Goal: Task Accomplishment & Management: Manage account settings

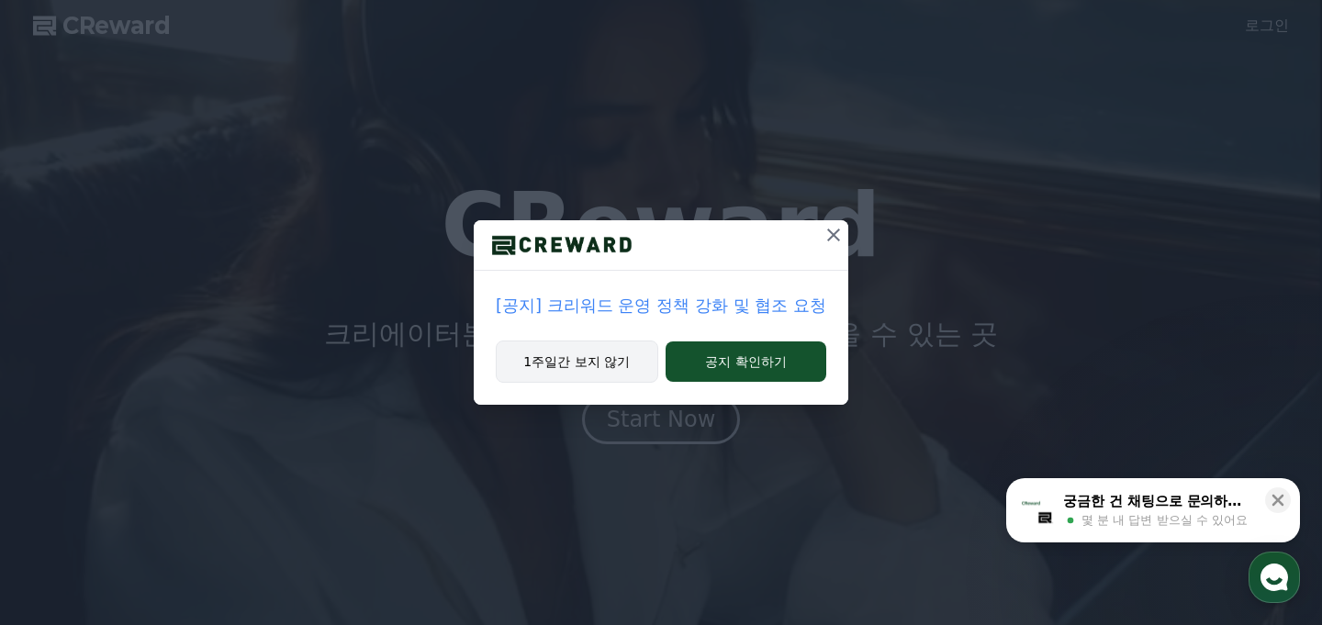
click at [614, 364] on button "1주일간 보지 않기" at bounding box center [577, 362] width 162 height 42
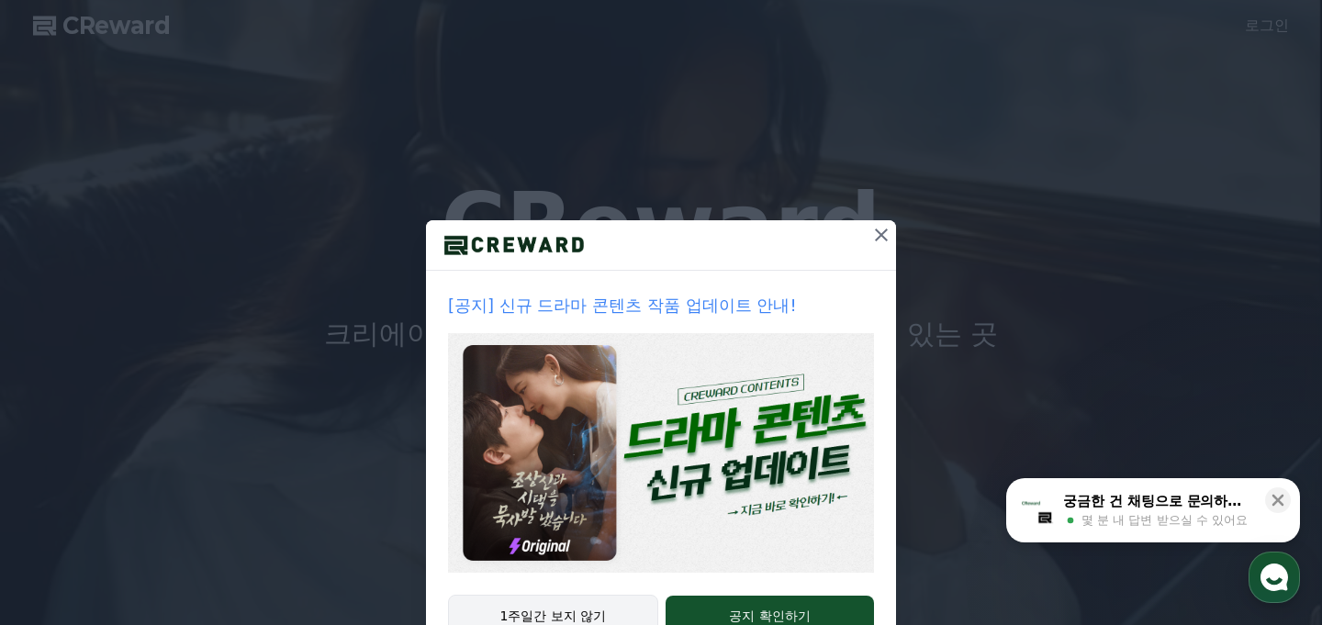
click at [545, 612] on button "1주일간 보지 않기" at bounding box center [553, 616] width 210 height 42
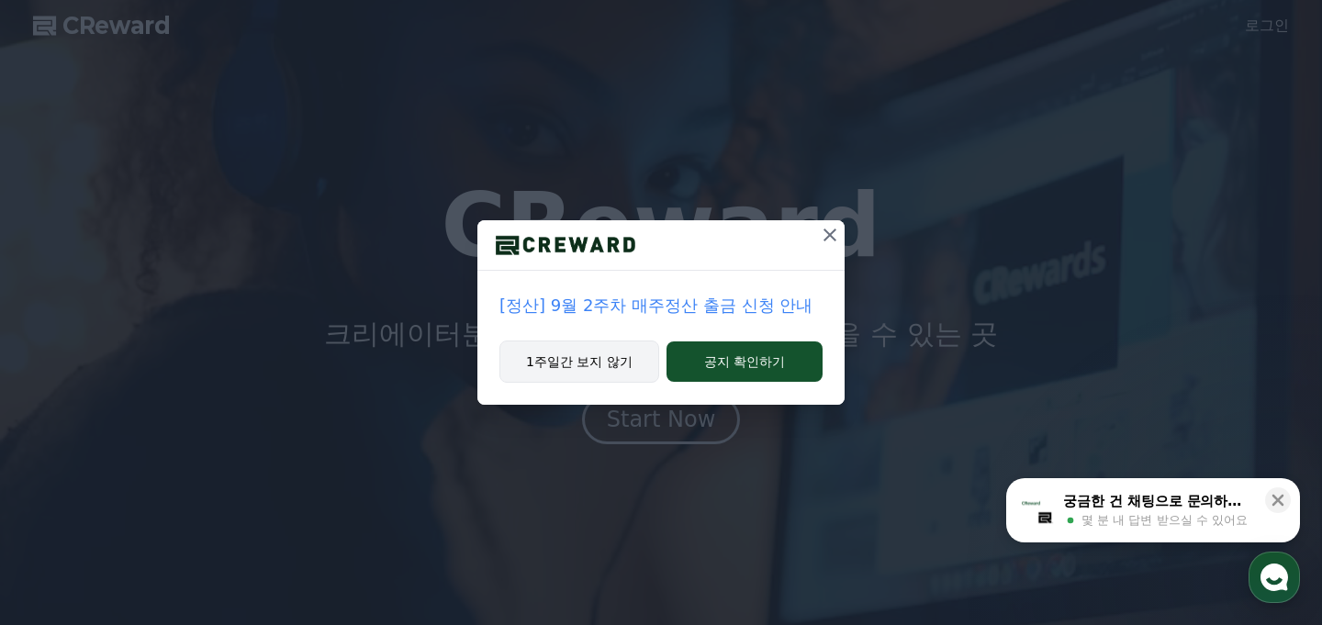
click at [599, 362] on button "1주일간 보지 않기" at bounding box center [579, 362] width 160 height 42
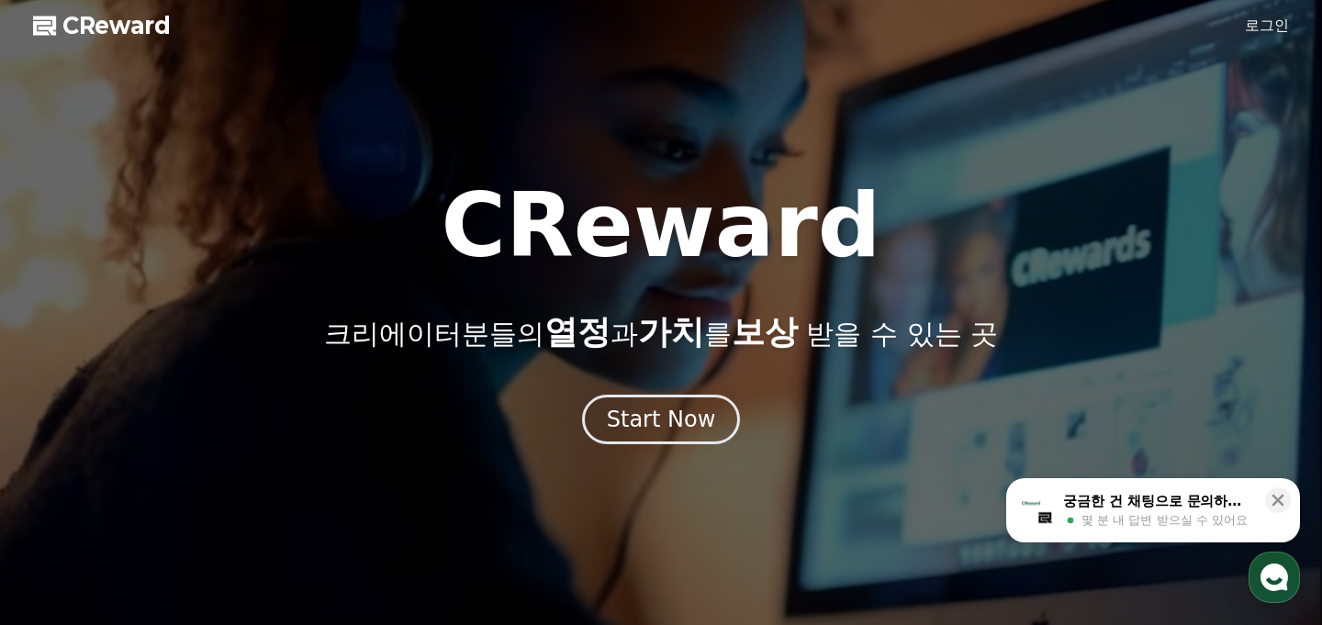
click at [1258, 29] on link "로그인" at bounding box center [1267, 26] width 44 height 22
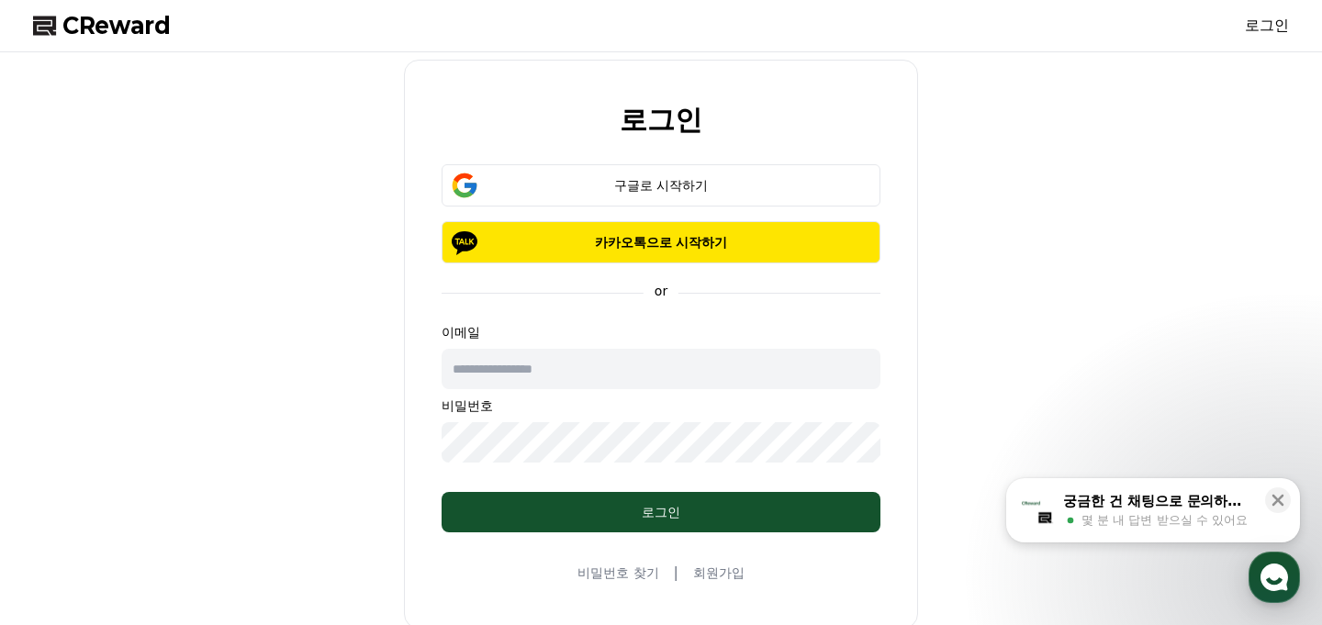
click at [618, 371] on input "text" at bounding box center [661, 369] width 439 height 40
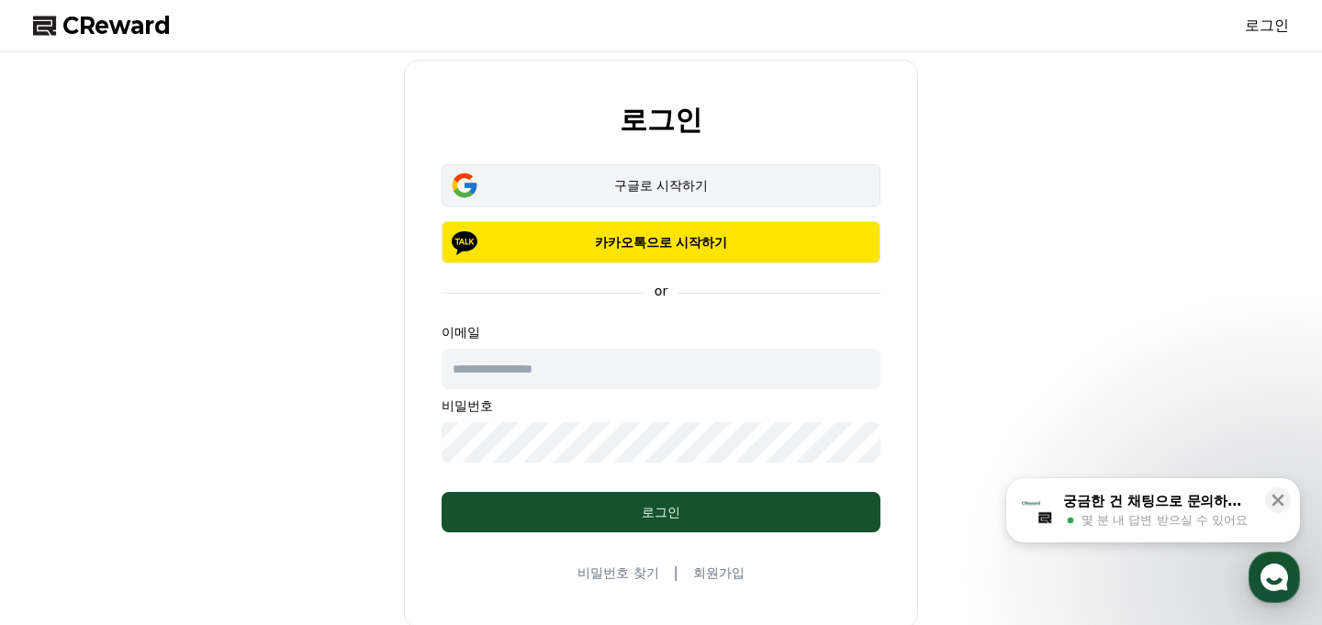
click at [648, 186] on div "구글로 시작하기" at bounding box center [661, 185] width 386 height 18
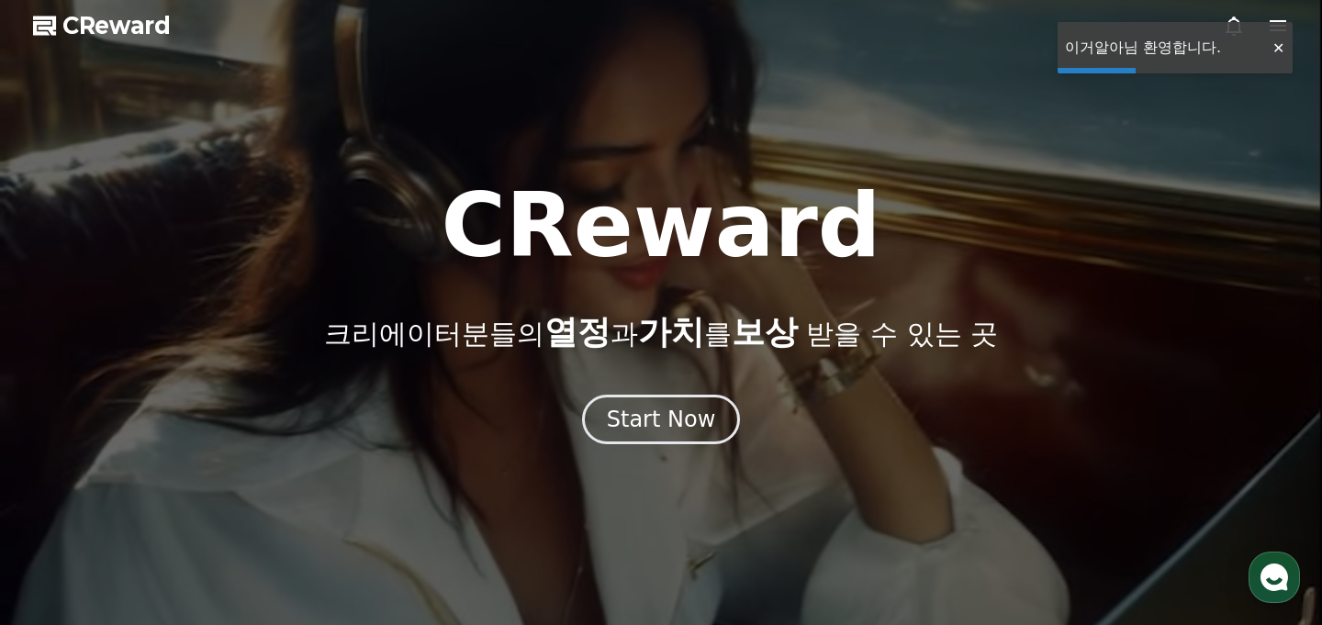
click at [1273, 46] on div at bounding box center [1277, 47] width 29 height 17
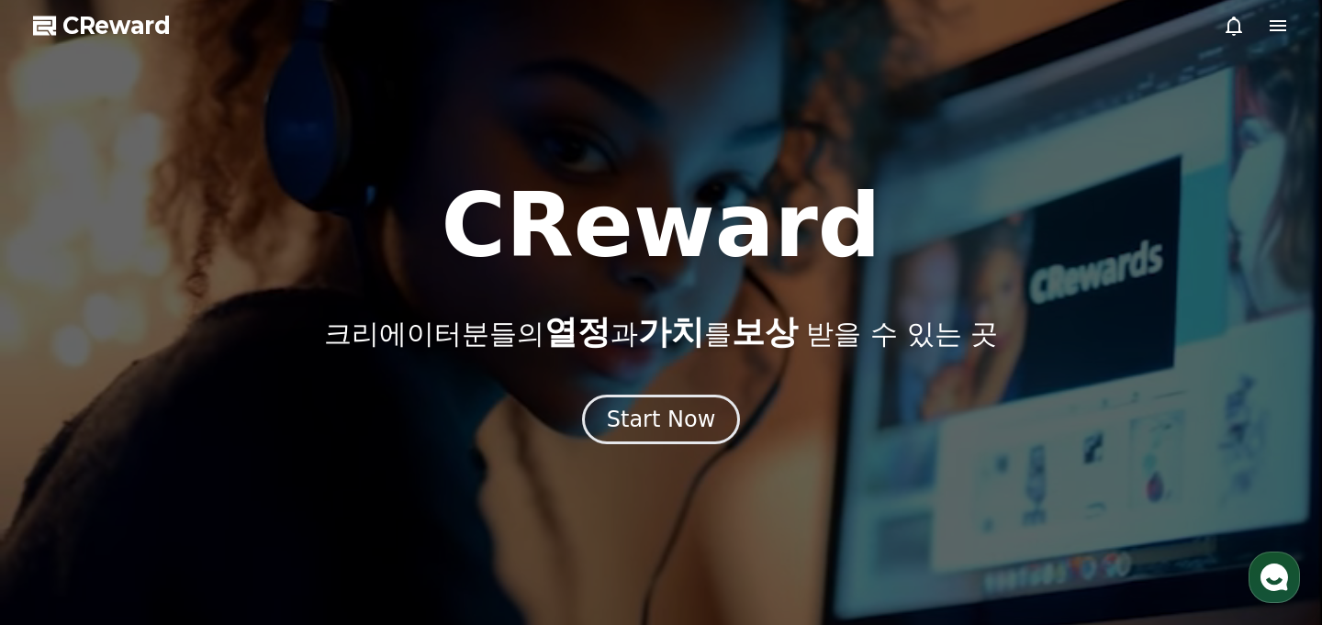
click at [1273, 22] on icon at bounding box center [1278, 26] width 22 height 22
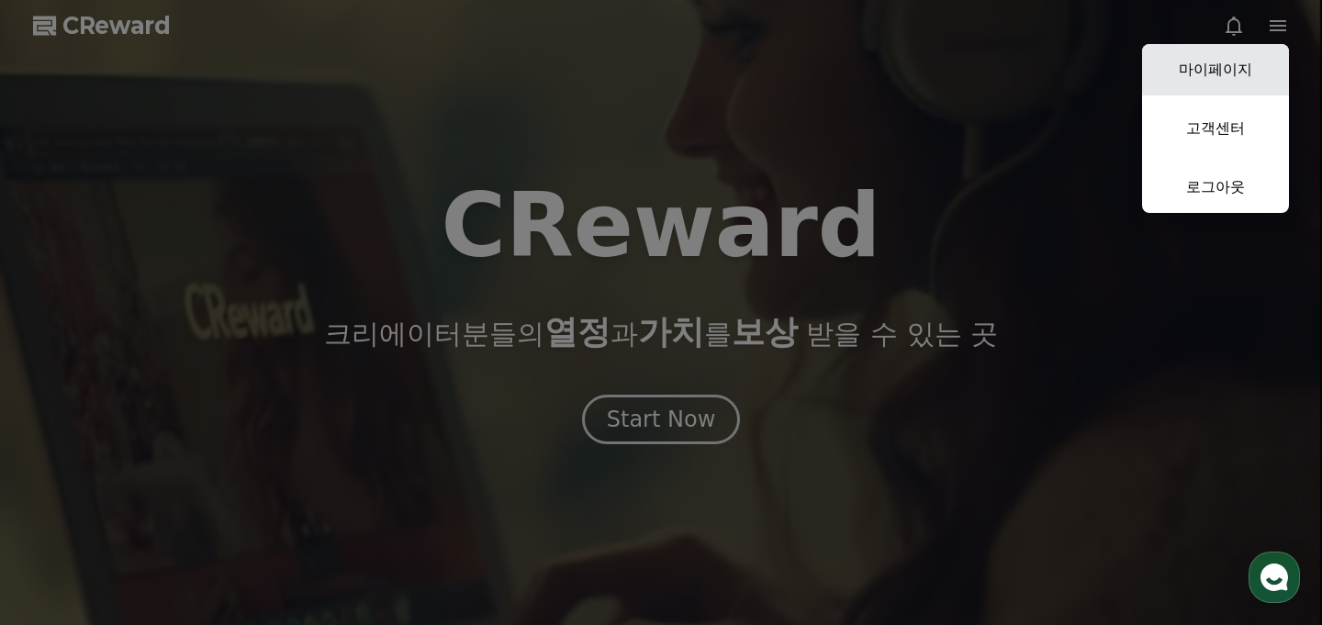
click at [1220, 79] on link "마이페이지" at bounding box center [1215, 69] width 147 height 51
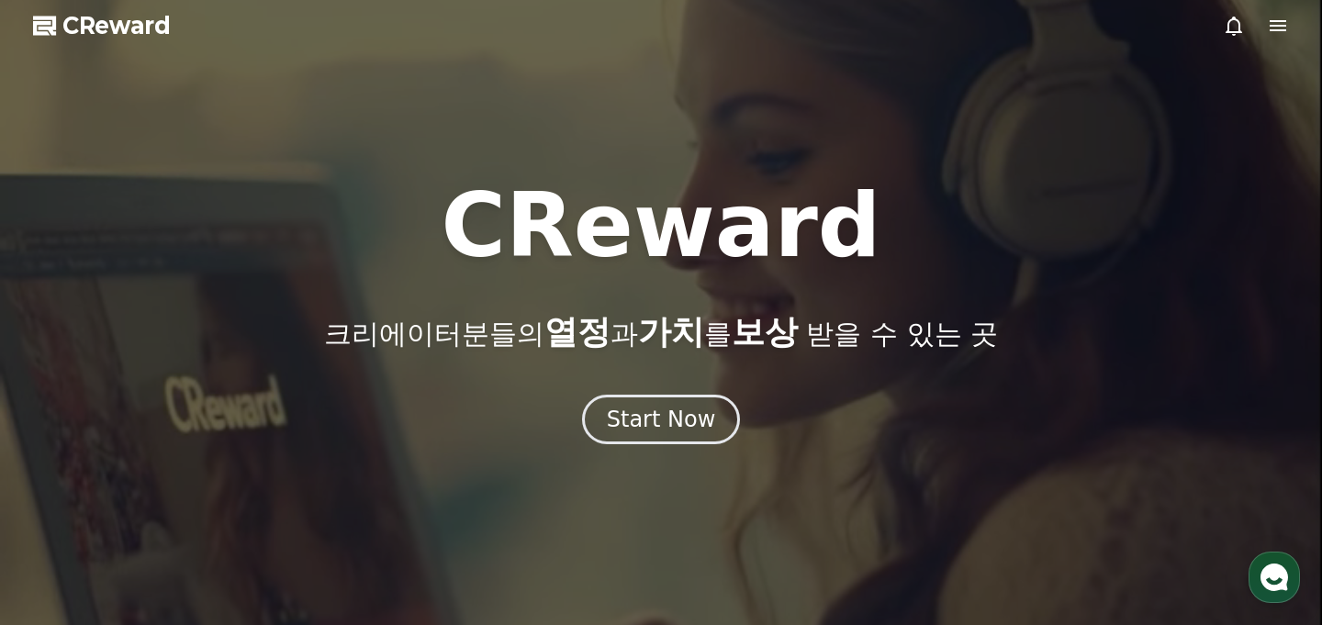
select select "**********"
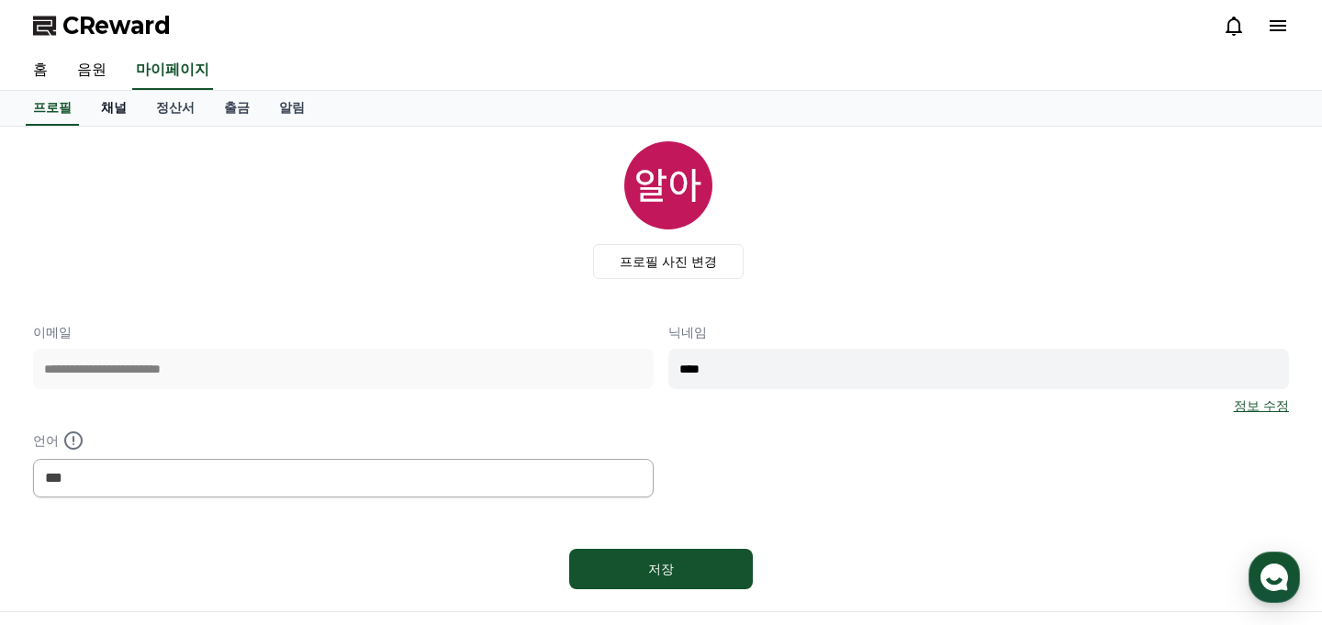
click at [113, 99] on link "채널" at bounding box center [113, 108] width 55 height 35
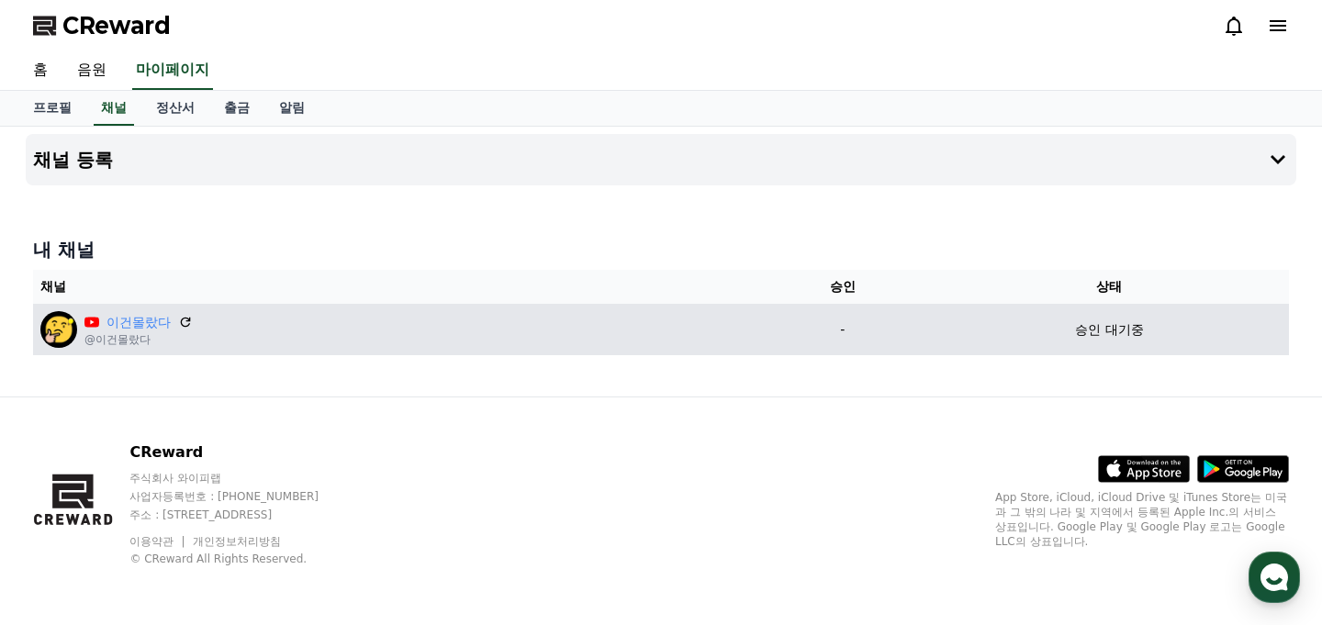
click at [814, 317] on td "-" at bounding box center [842, 329] width 174 height 51
click at [178, 319] on icon at bounding box center [185, 322] width 17 height 17
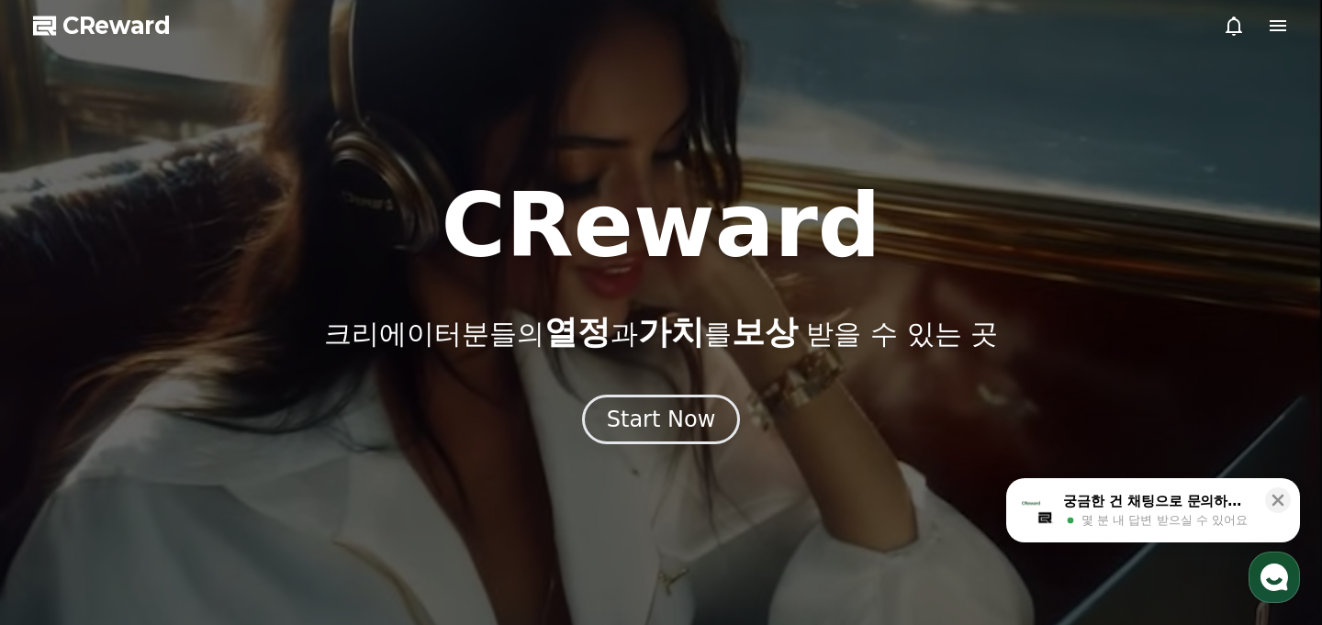
click at [1276, 34] on icon at bounding box center [1278, 26] width 22 height 22
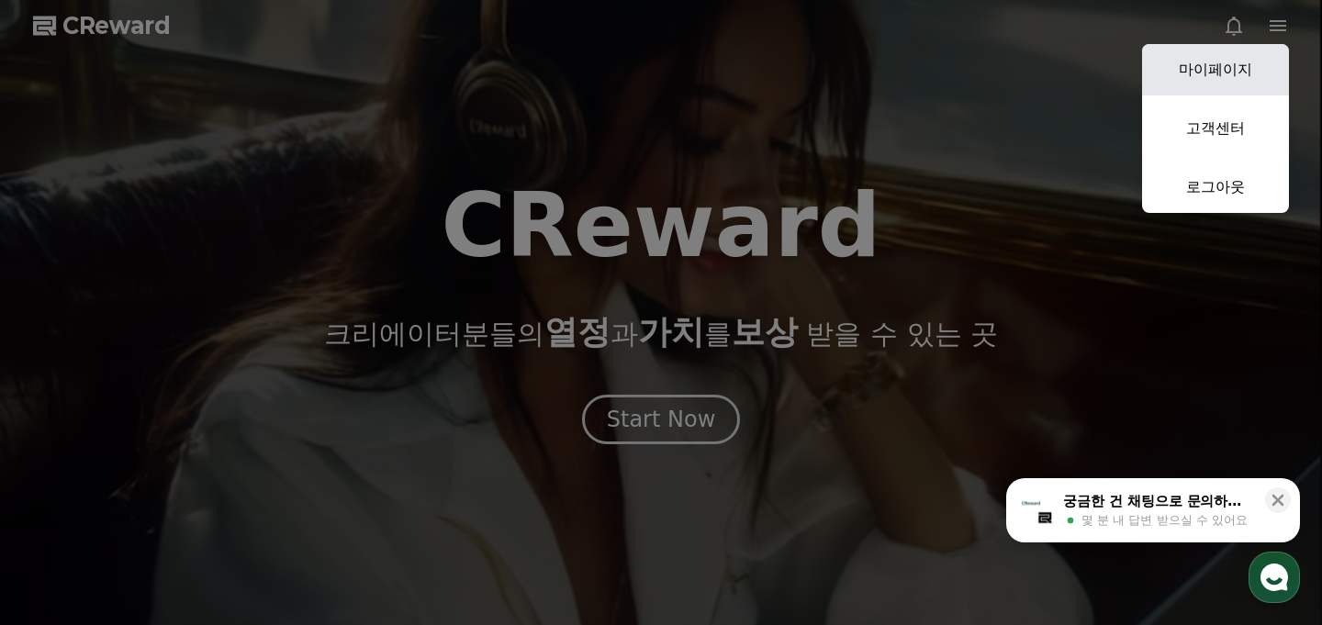
click at [1233, 67] on link "마이페이지" at bounding box center [1215, 69] width 147 height 51
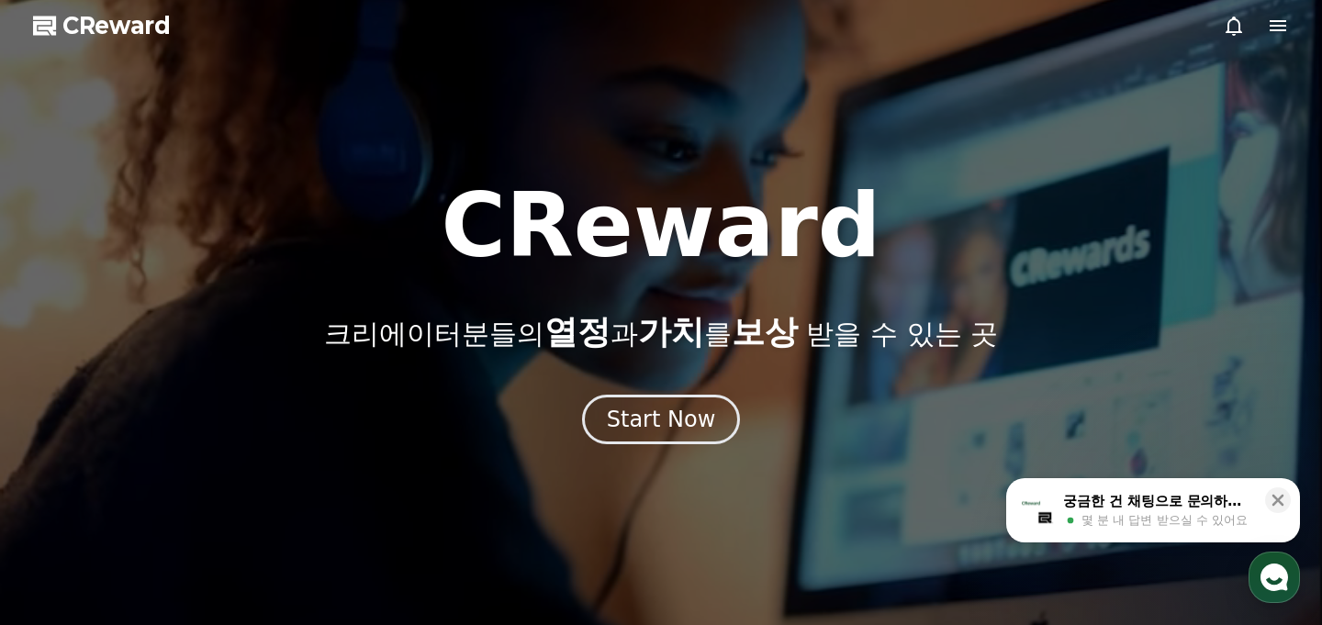
select select "**********"
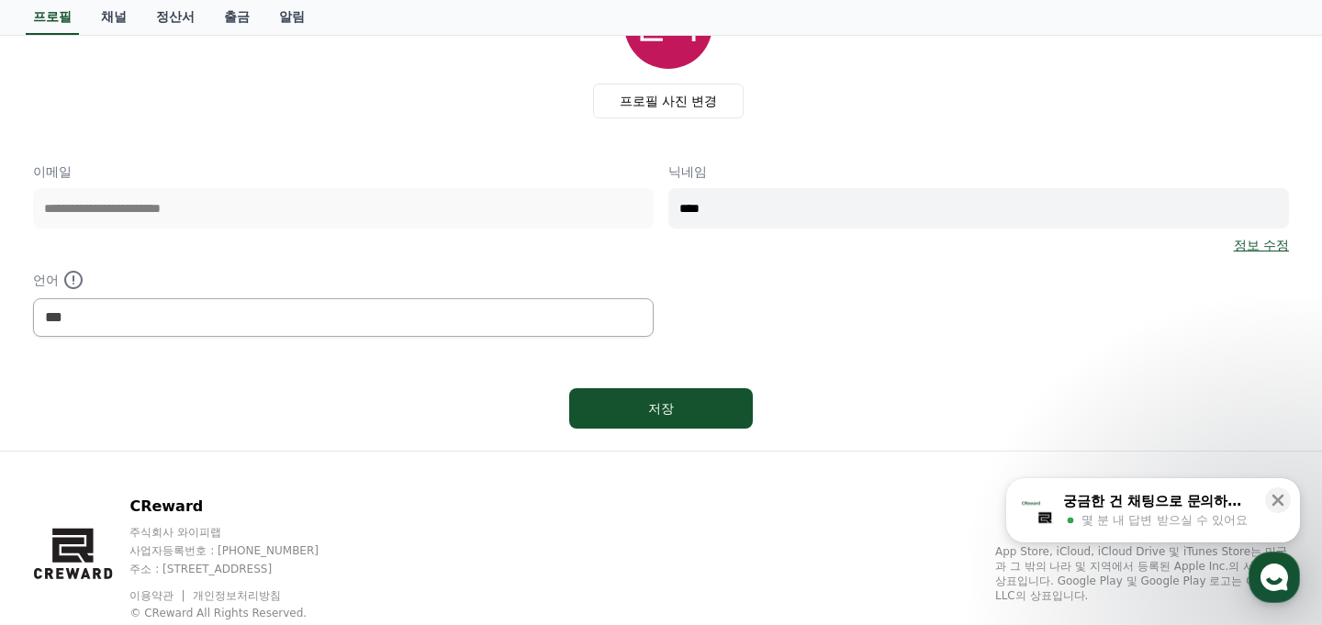
scroll to position [153, 0]
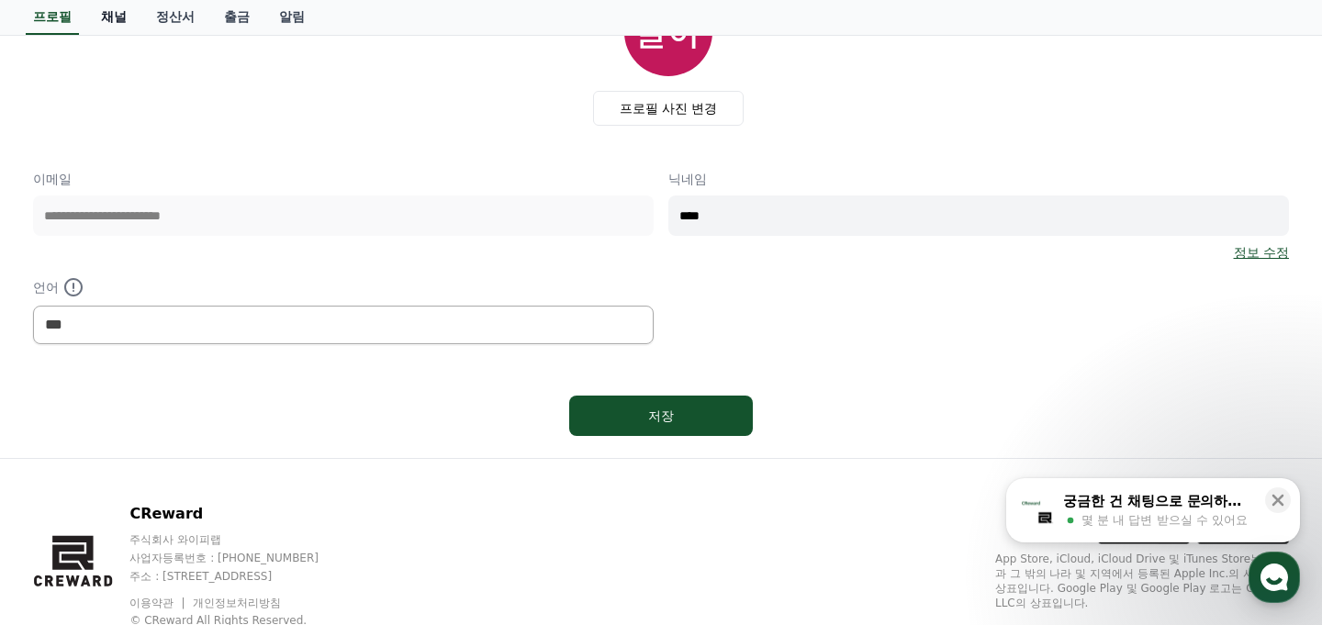
click at [107, 11] on link "채널" at bounding box center [113, 17] width 55 height 35
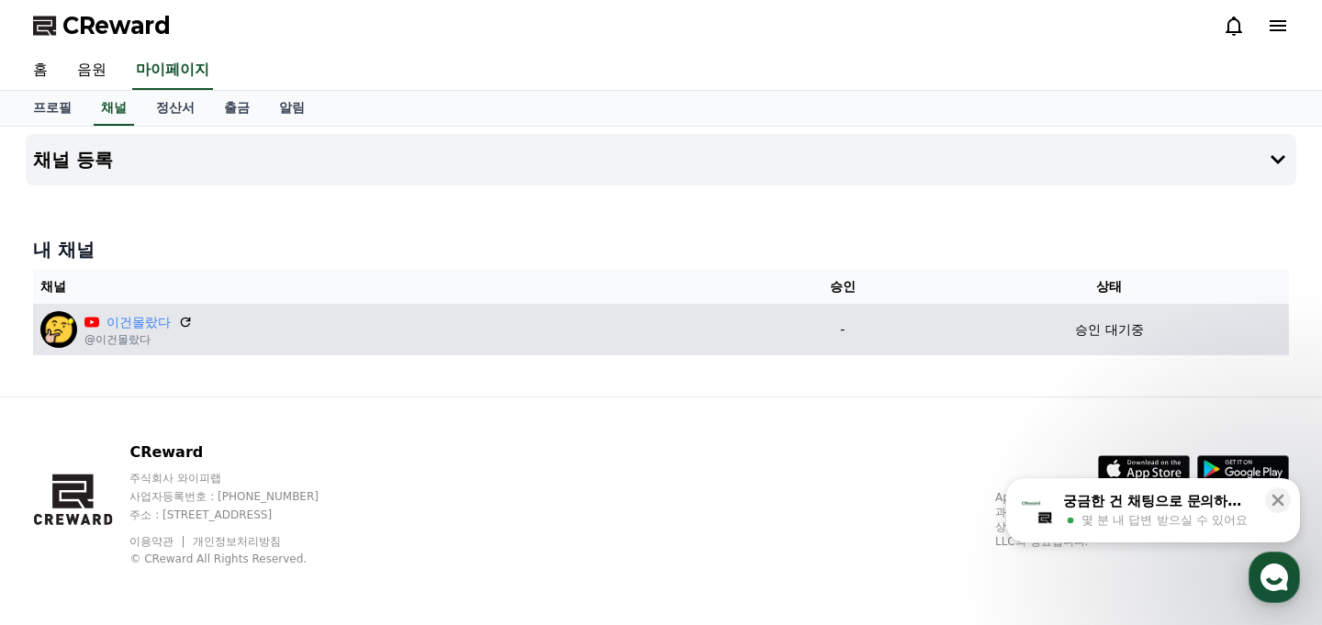
click at [462, 320] on div "이건몰랐다 @이건몰랐다" at bounding box center [394, 329] width 708 height 37
click at [126, 325] on link "이건몰랐다" at bounding box center [138, 322] width 64 height 19
click at [109, 341] on p "@이건몰랐다" at bounding box center [138, 339] width 108 height 15
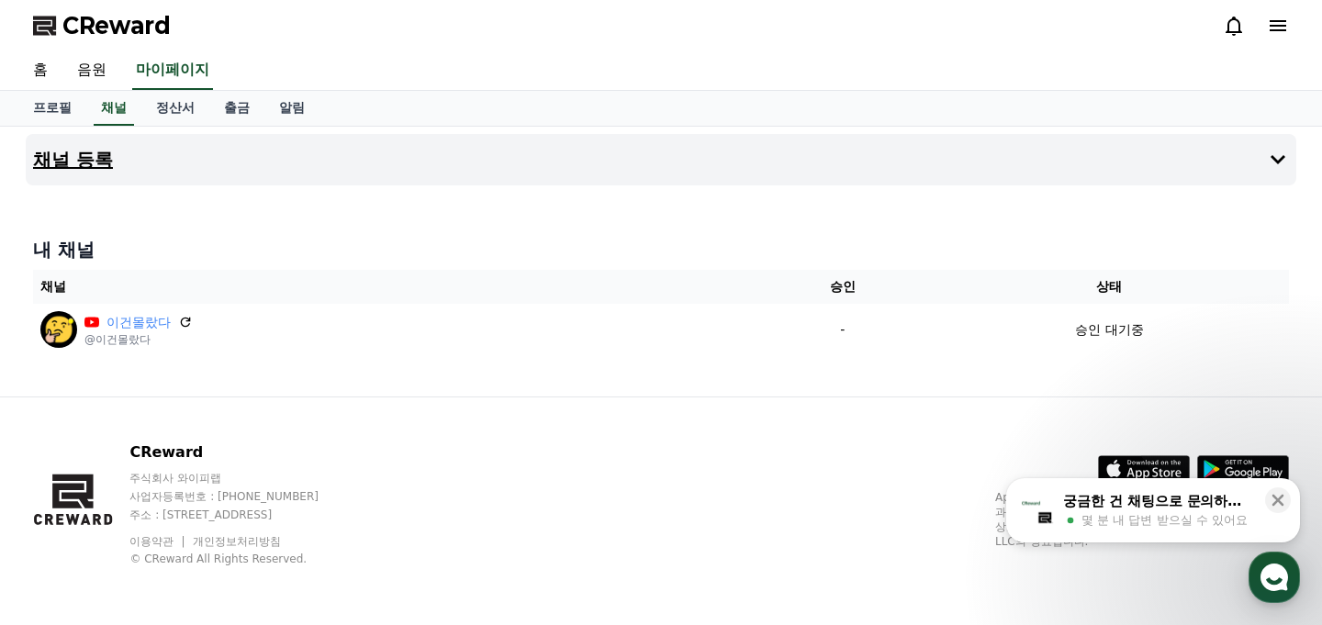
click at [1282, 155] on icon at bounding box center [1277, 159] width 15 height 9
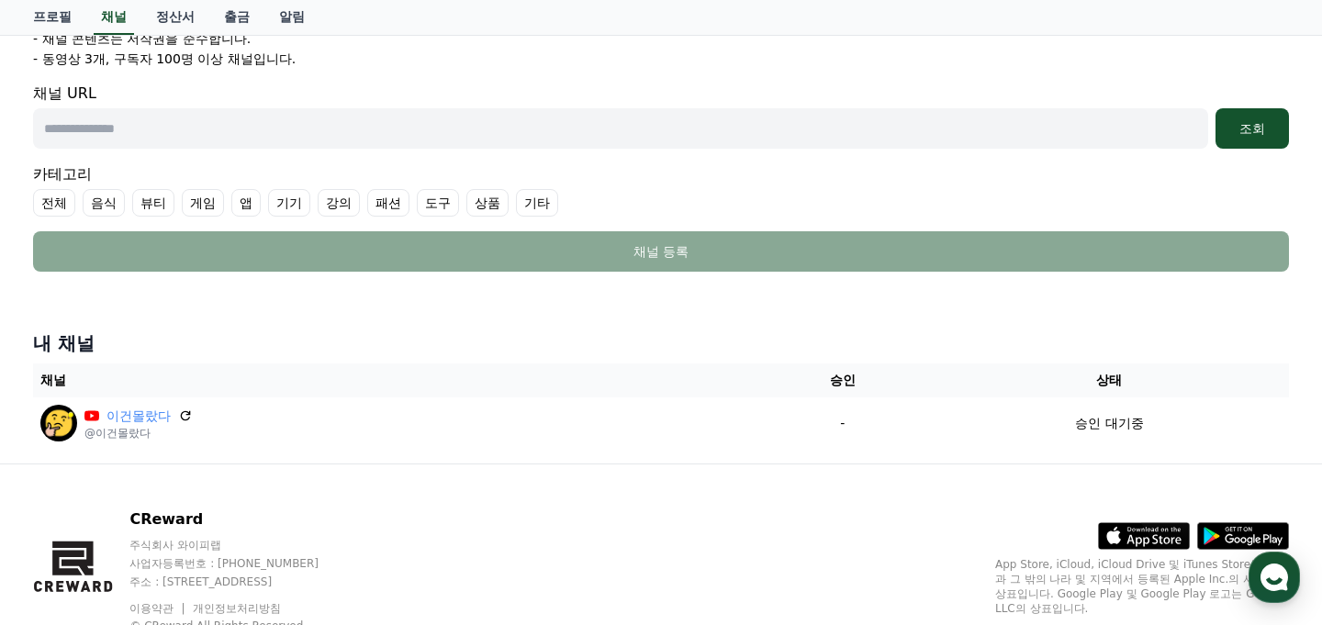
scroll to position [389, 0]
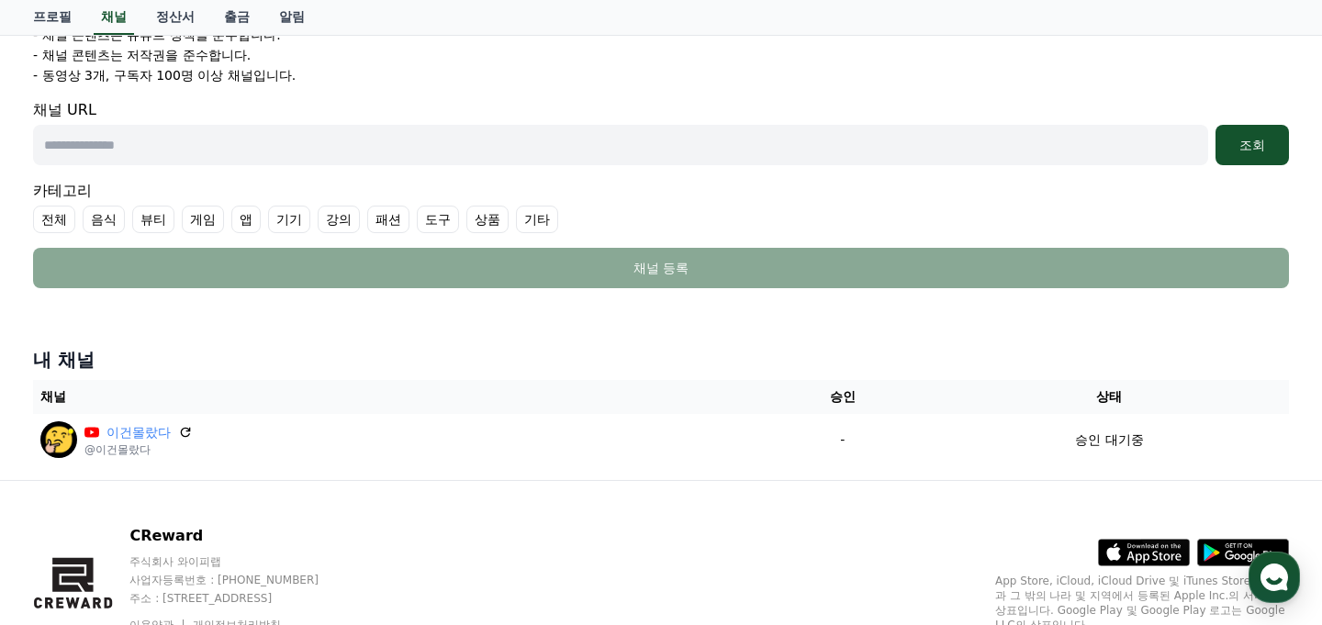
click at [387, 288] on div "Youtube * 알림 * 채널을 URL을 입력 후, 조회 버튼을 통해 인증 절차를 진행해 주세요. 인증이 완료된 채널만 관리자 검토, 분석 …" at bounding box center [661, 53] width 1270 height 485
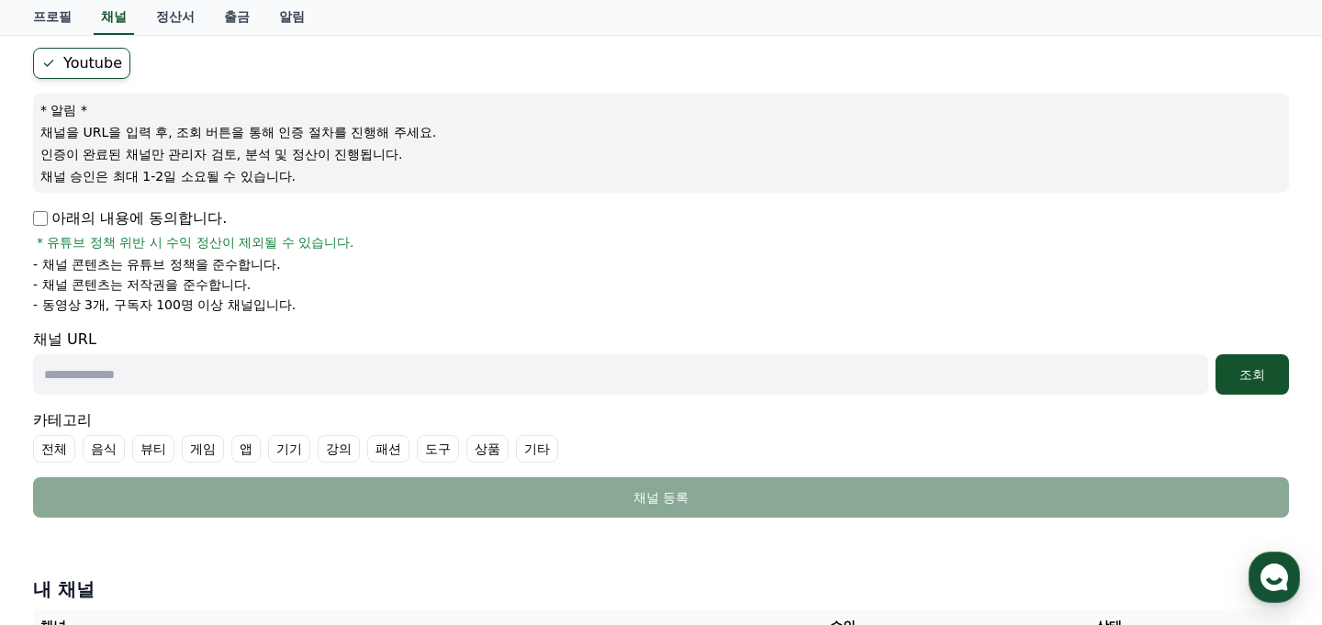
scroll to position [0, 0]
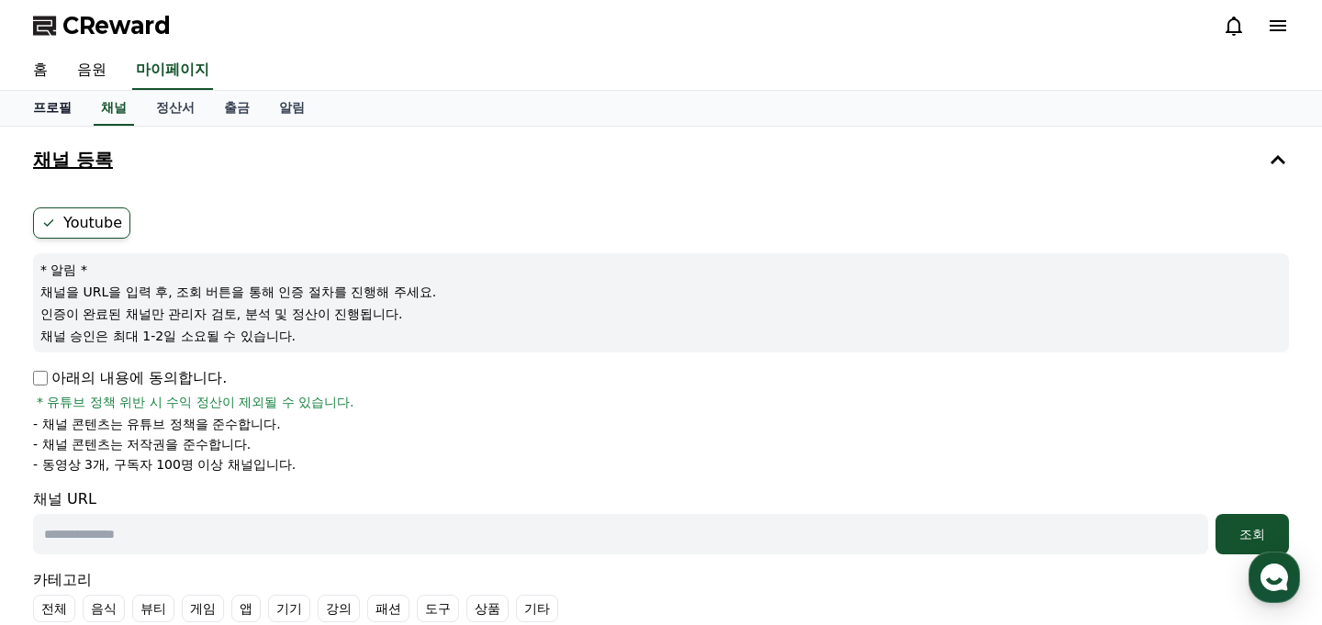
click at [53, 91] on link "프로필" at bounding box center [52, 108] width 68 height 35
select select "**********"
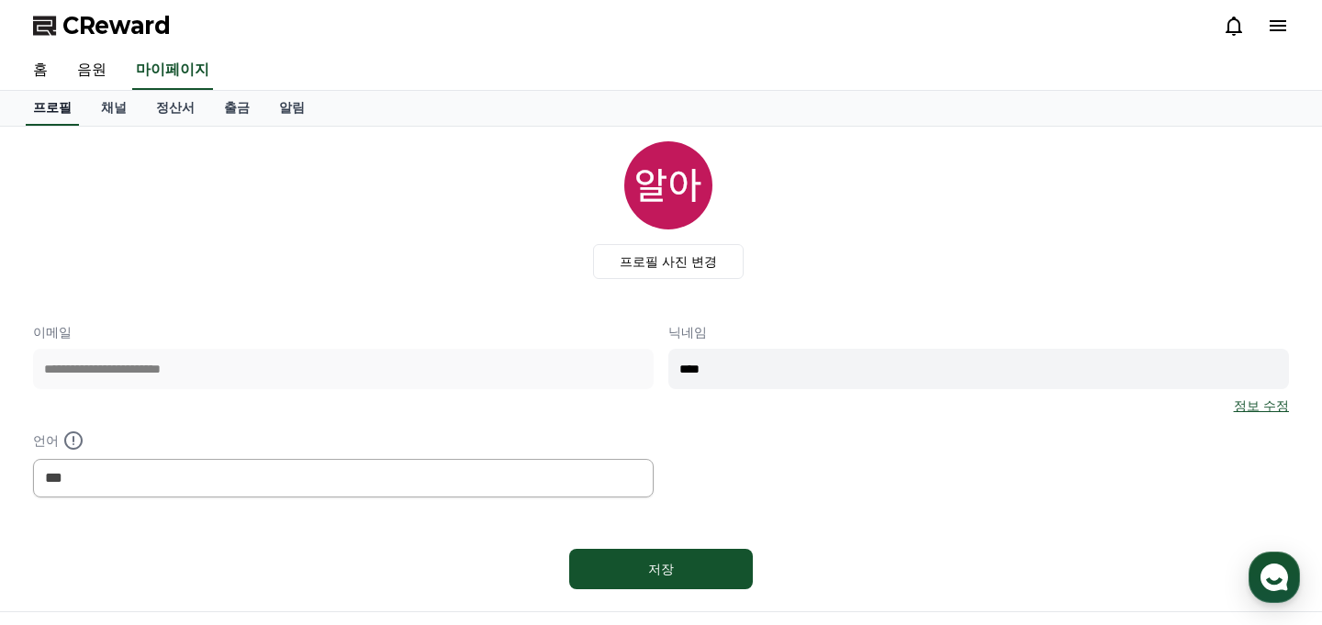
click at [53, 94] on link "프로필" at bounding box center [52, 108] width 53 height 35
click at [220, 110] on link "출금" at bounding box center [236, 108] width 55 height 35
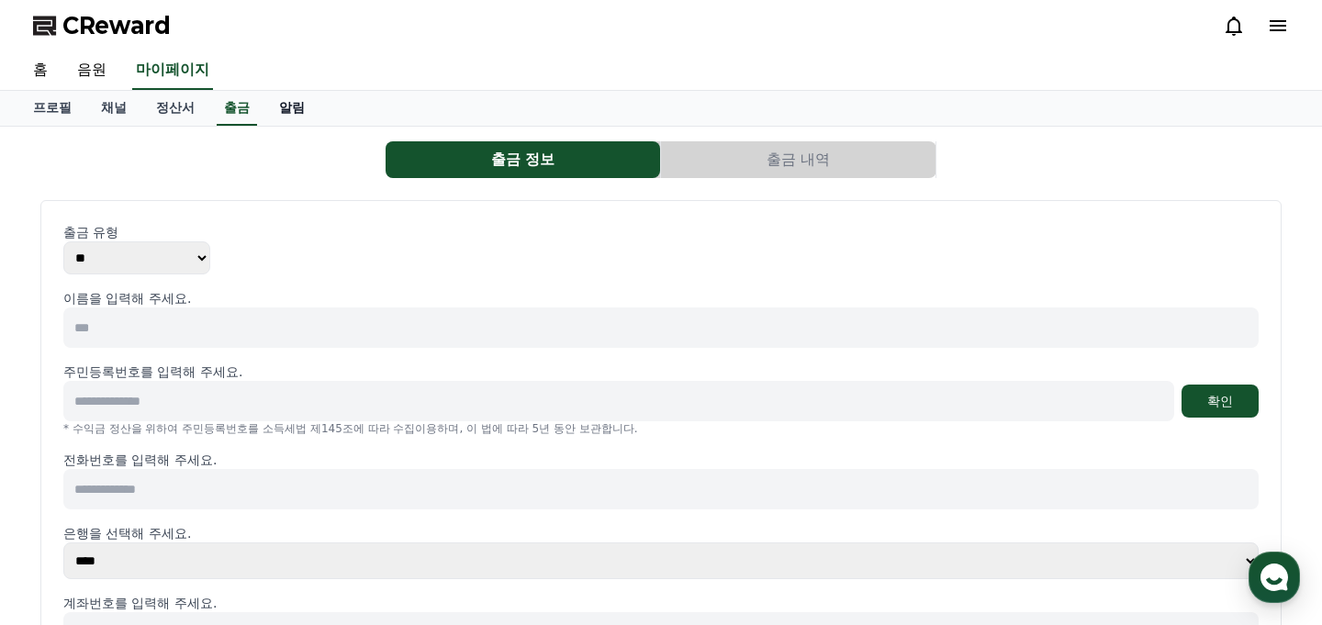
click at [266, 103] on link "알림" at bounding box center [291, 108] width 55 height 35
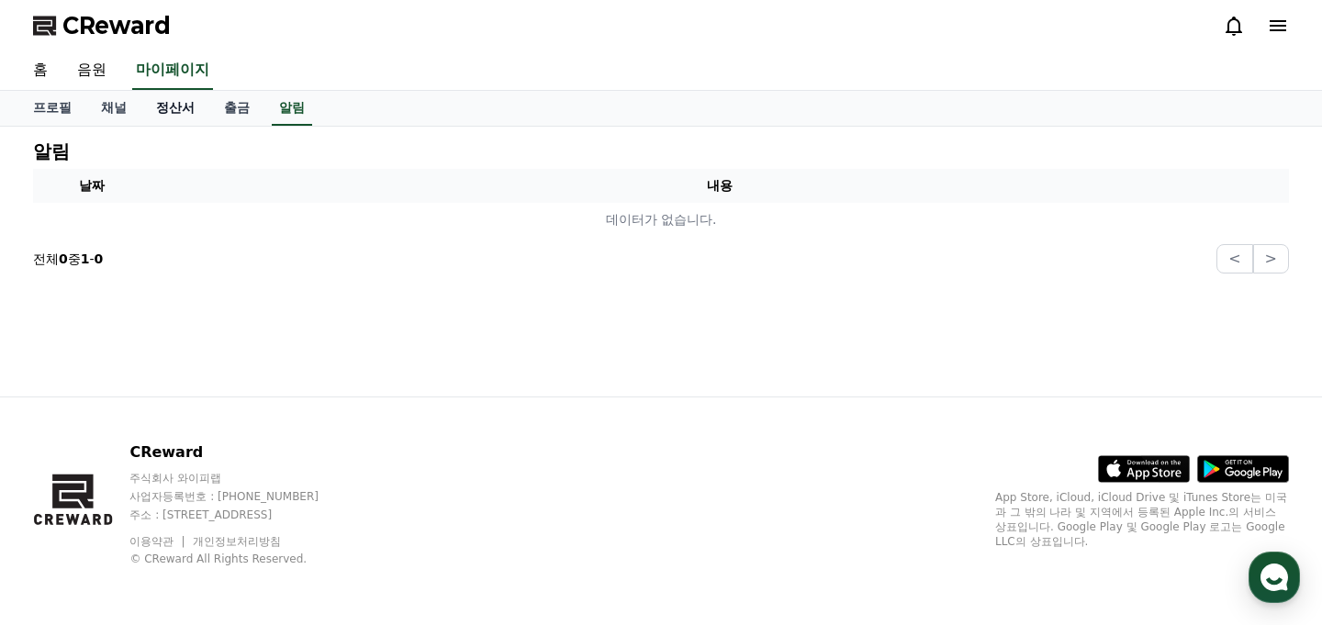
click at [146, 108] on link "정산서" at bounding box center [175, 108] width 68 height 35
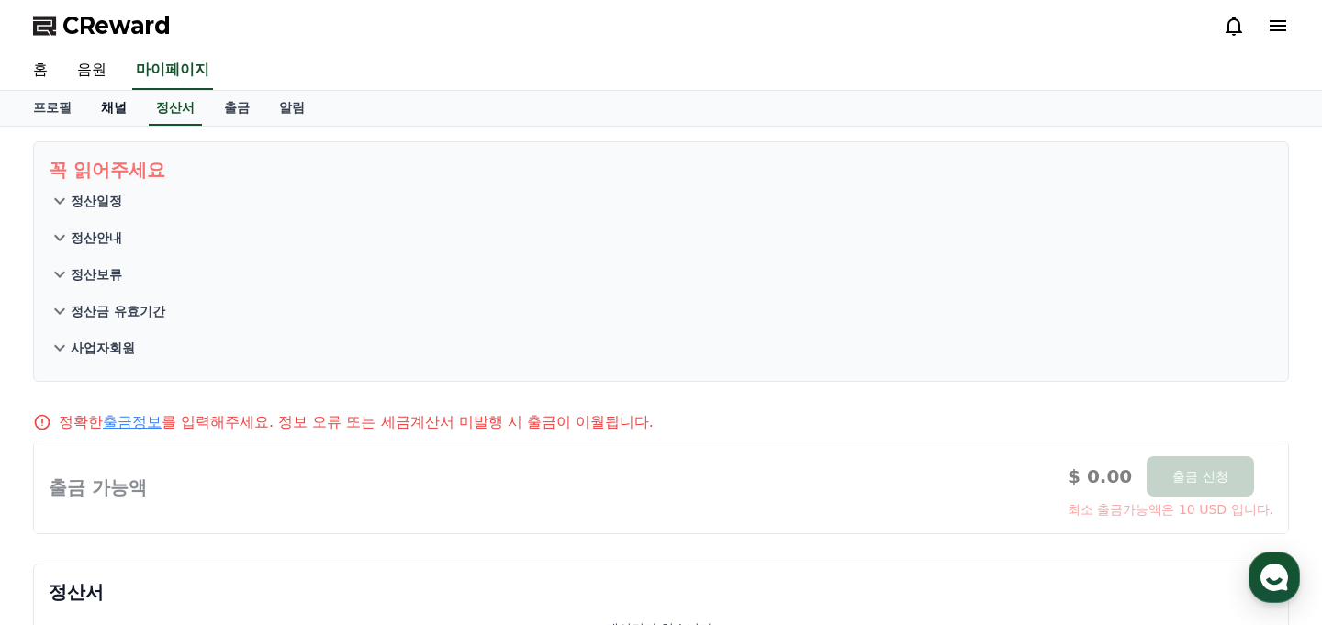
click at [110, 108] on link "채널" at bounding box center [113, 108] width 55 height 35
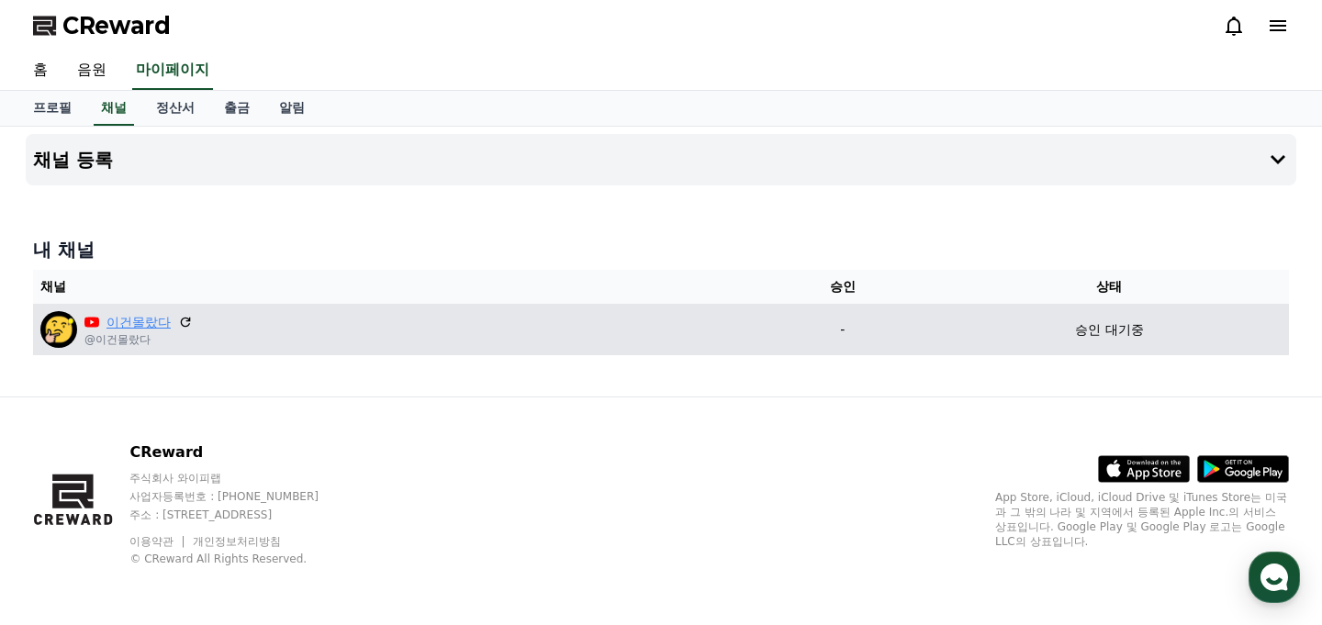
click at [126, 320] on link "이건몰랐다" at bounding box center [138, 322] width 64 height 19
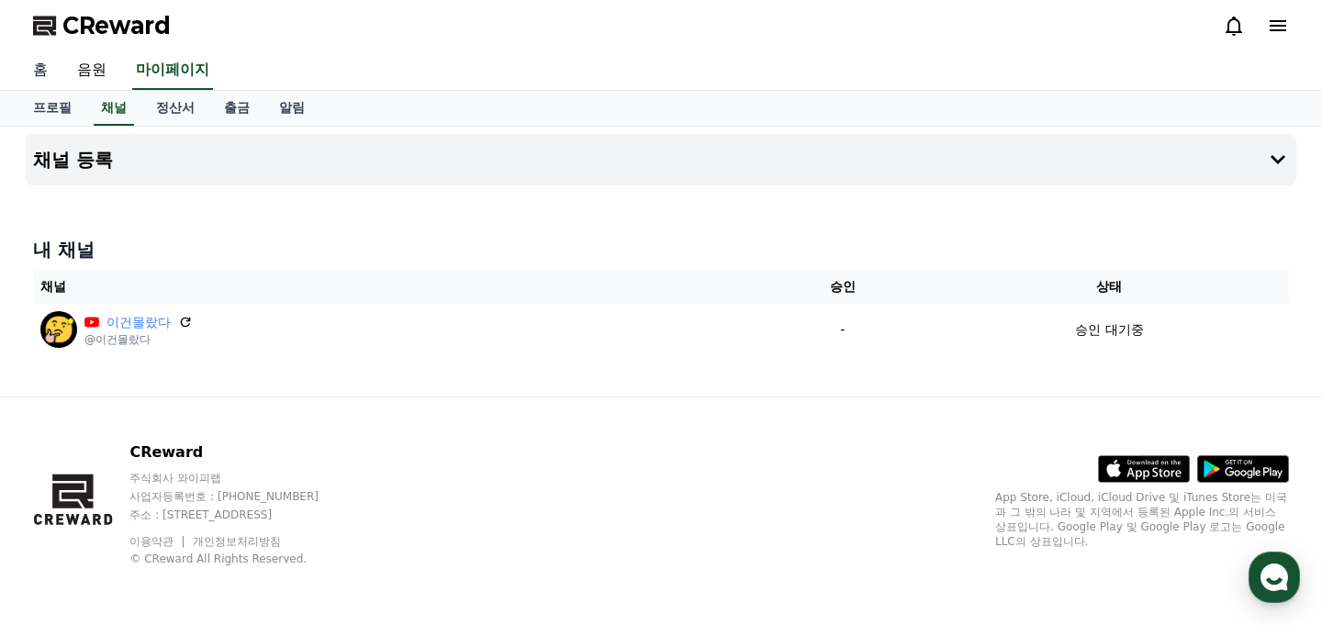
click at [53, 74] on link "홈" at bounding box center [40, 70] width 44 height 39
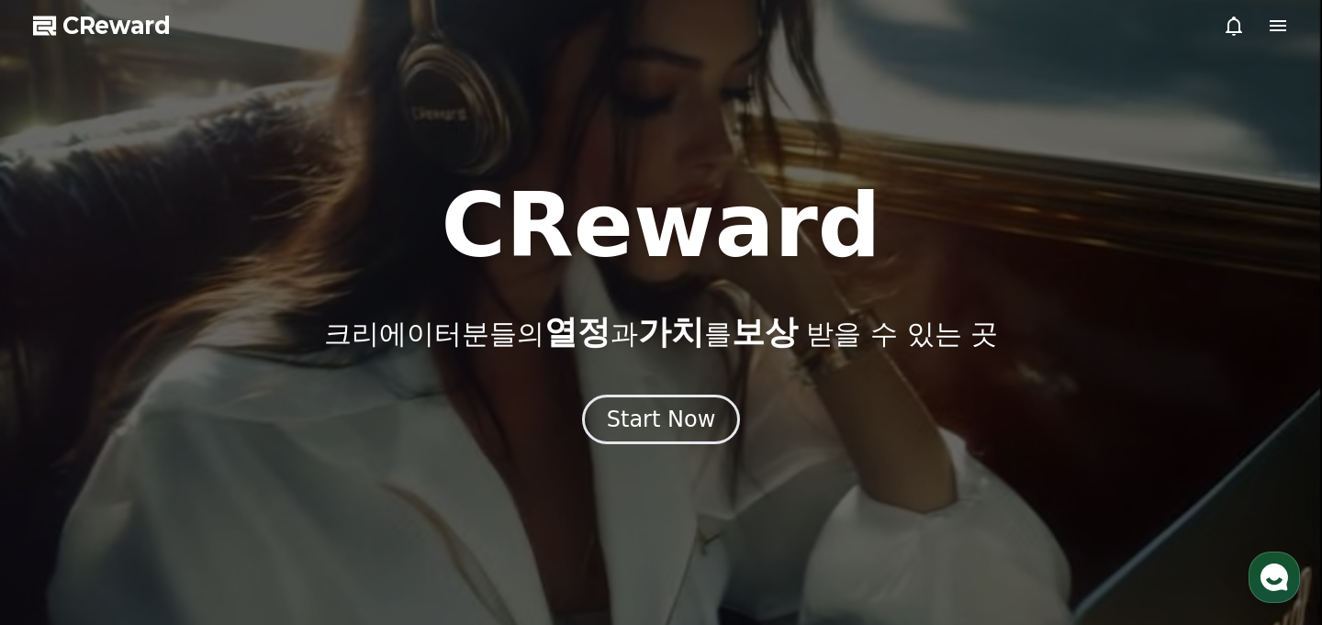
click at [1274, 30] on icon at bounding box center [1277, 25] width 17 height 11
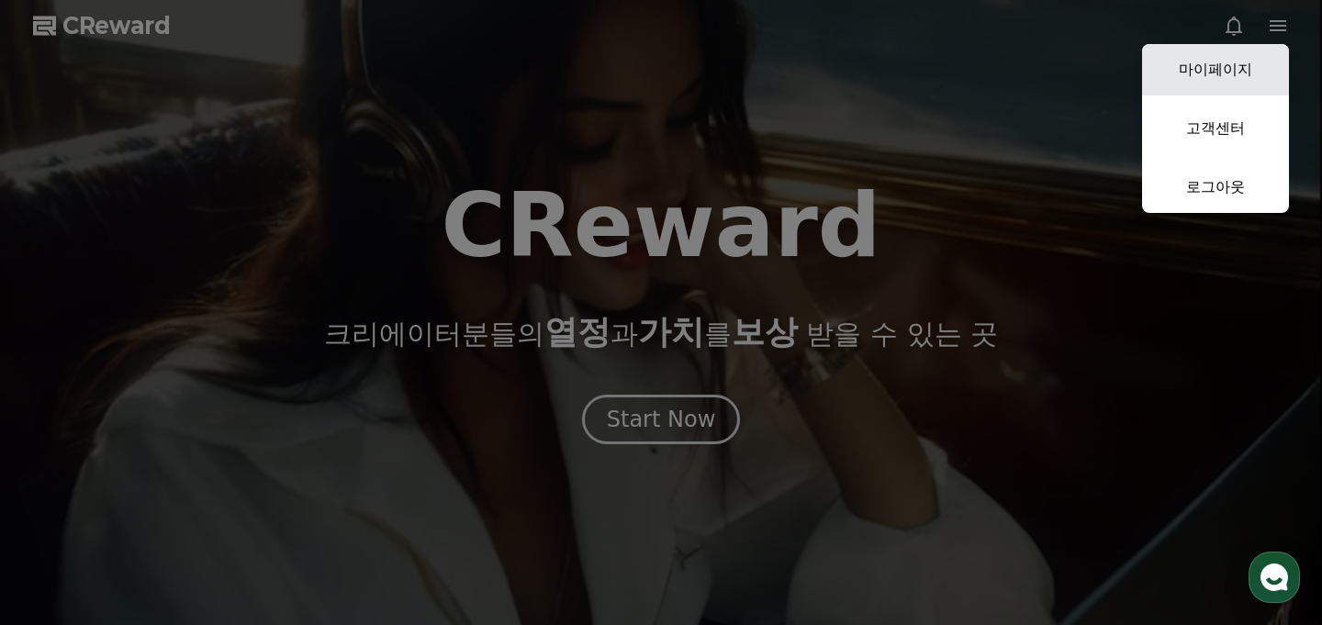
click at [1224, 61] on link "마이페이지" at bounding box center [1215, 69] width 147 height 51
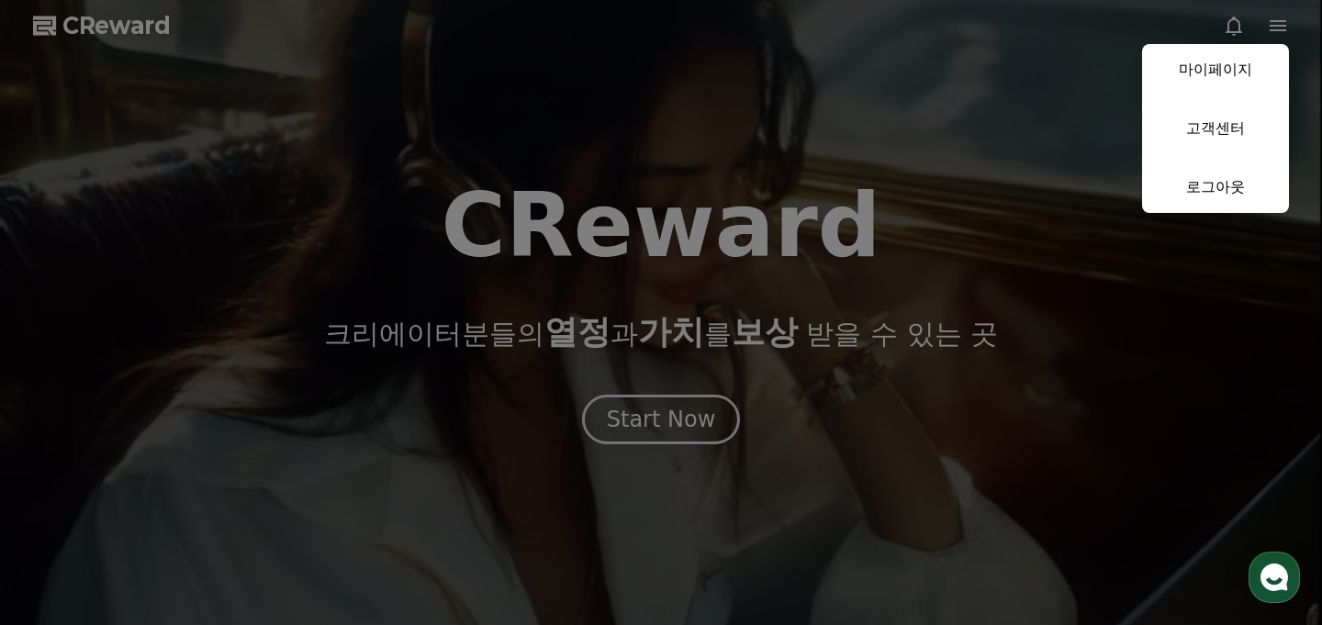
select select "**********"
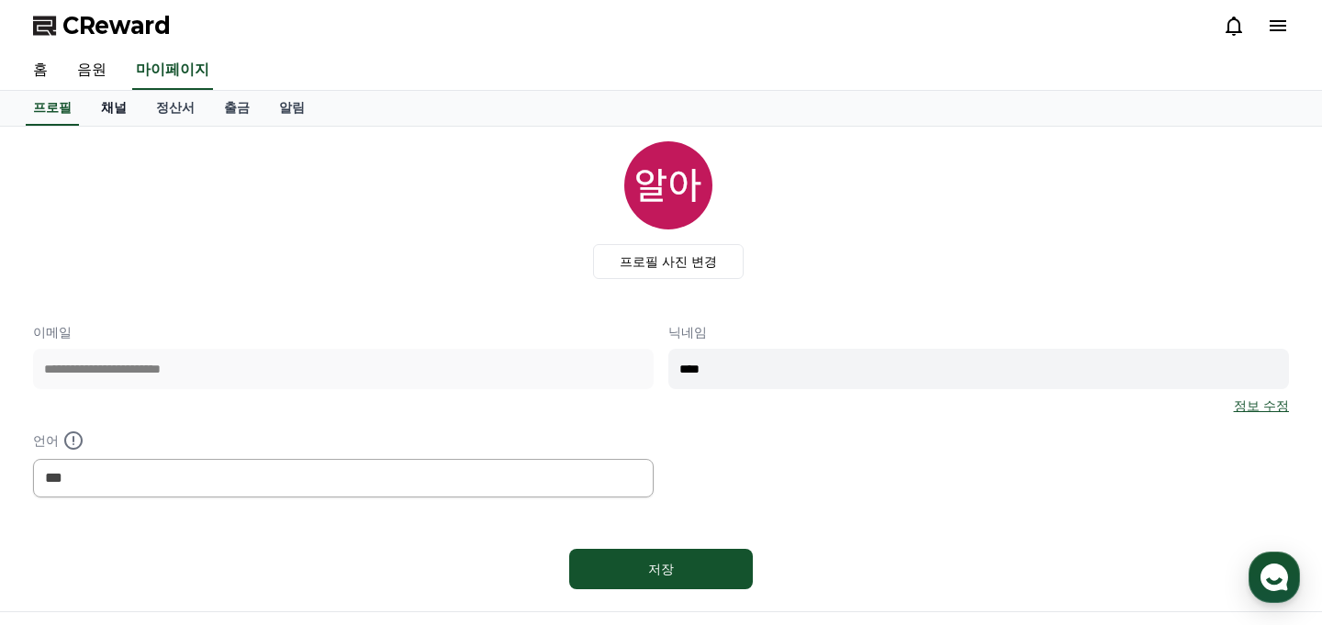
click at [114, 111] on link "채널" at bounding box center [113, 108] width 55 height 35
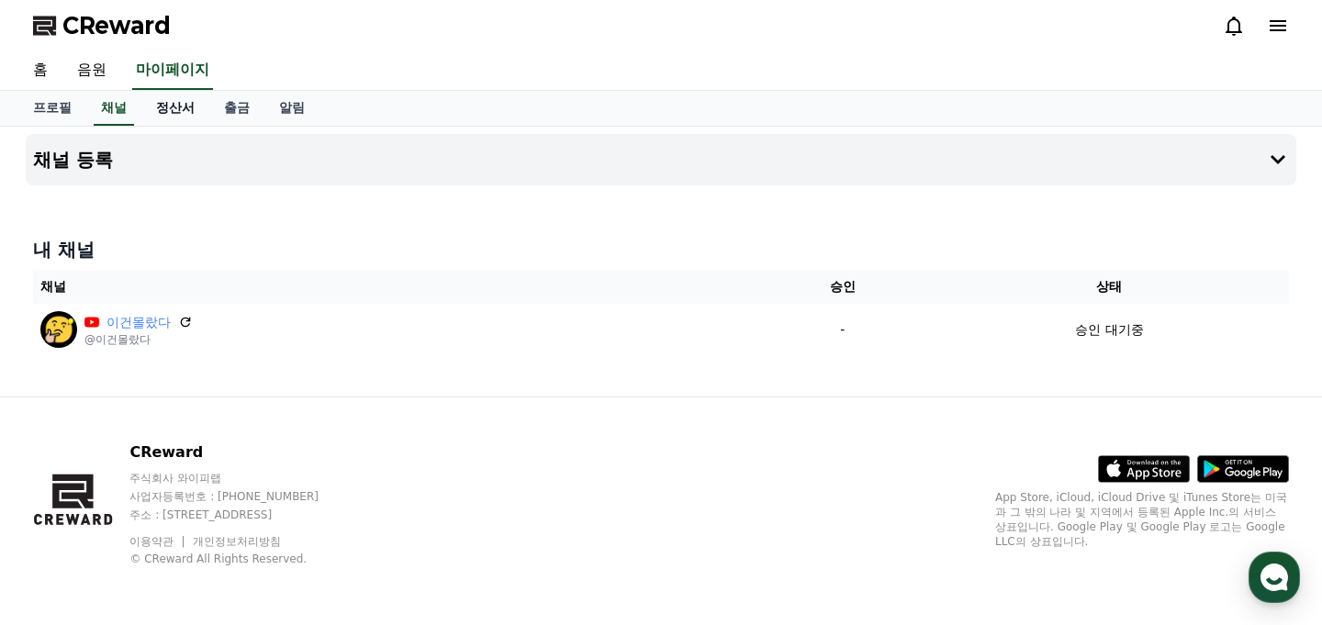
click at [147, 111] on link "정산서" at bounding box center [175, 108] width 68 height 35
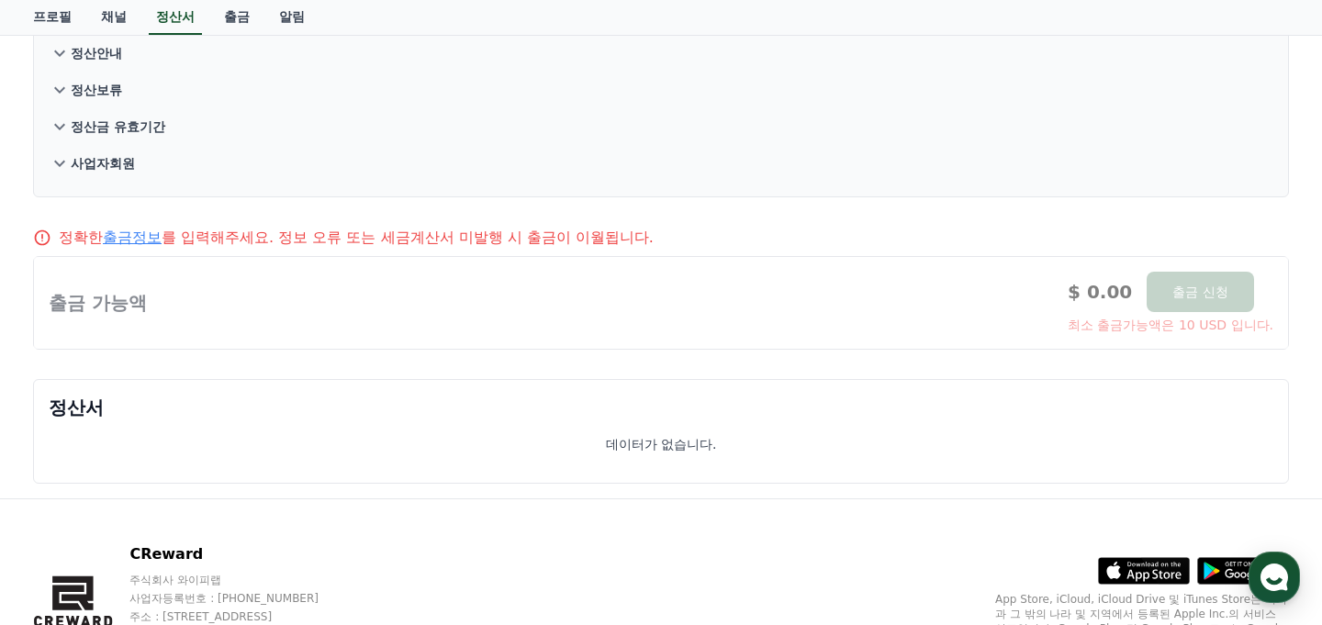
scroll to position [67, 0]
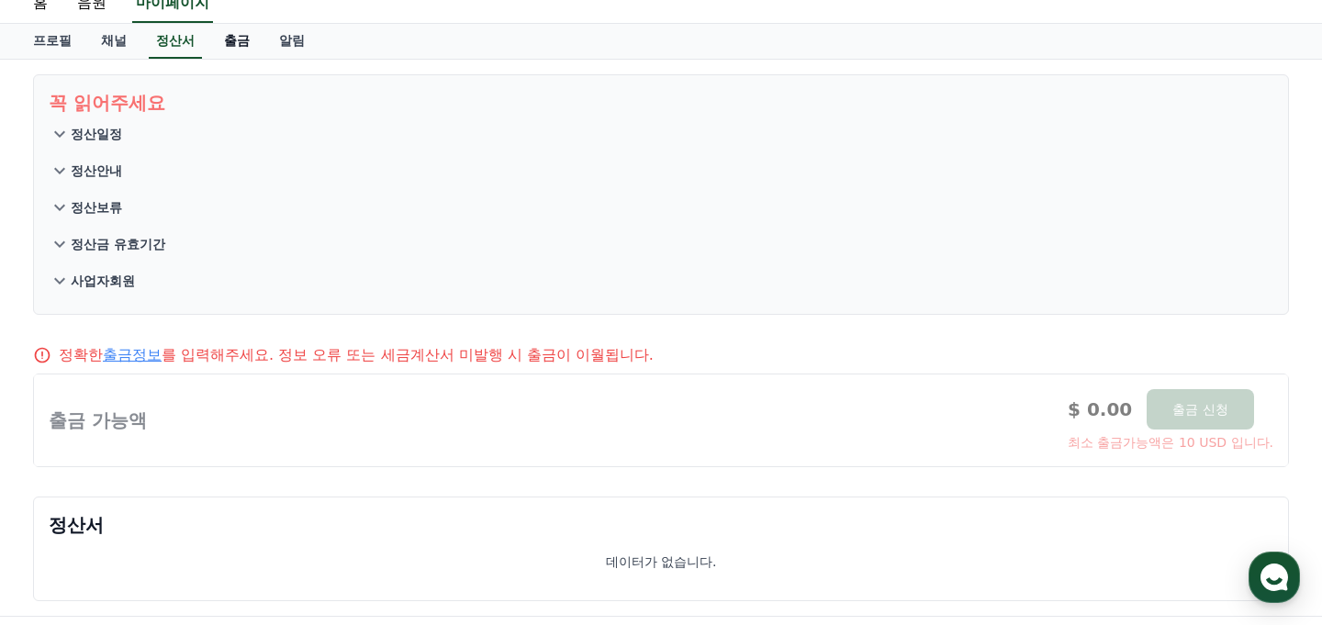
click at [215, 29] on link "출금" at bounding box center [236, 41] width 55 height 35
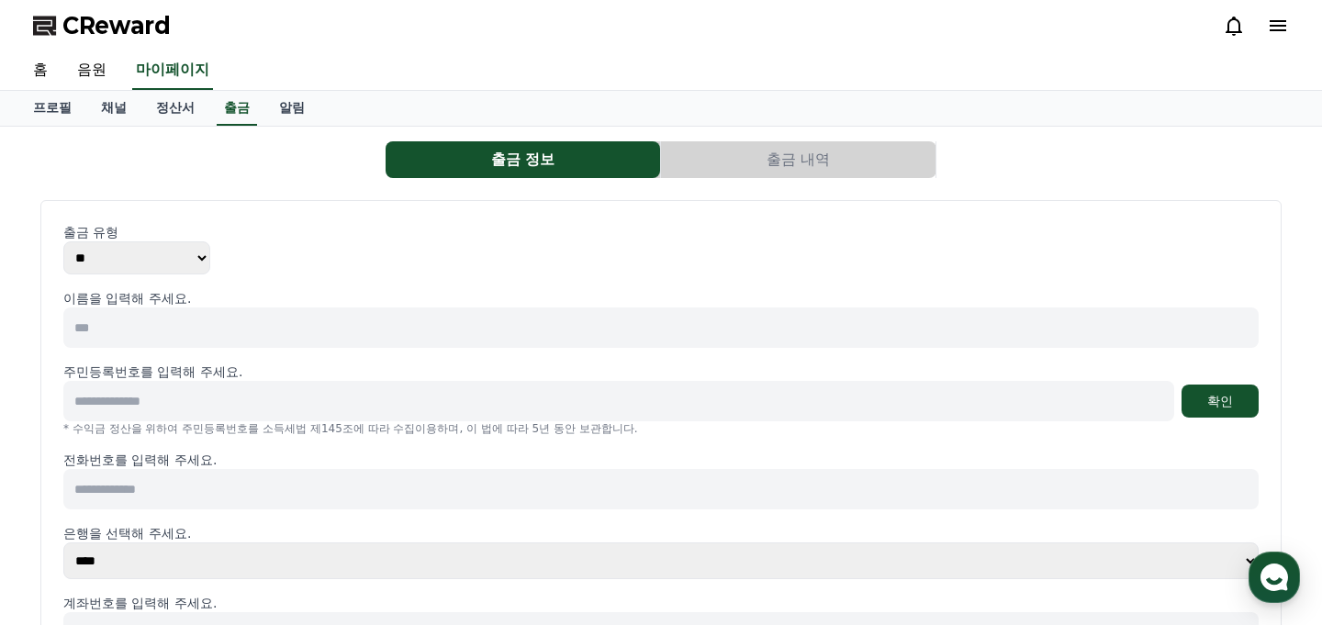
click at [276, 85] on div "홈 음원 마이페이지" at bounding box center [660, 70] width 1285 height 39
click at [270, 100] on link "알림" at bounding box center [291, 108] width 55 height 35
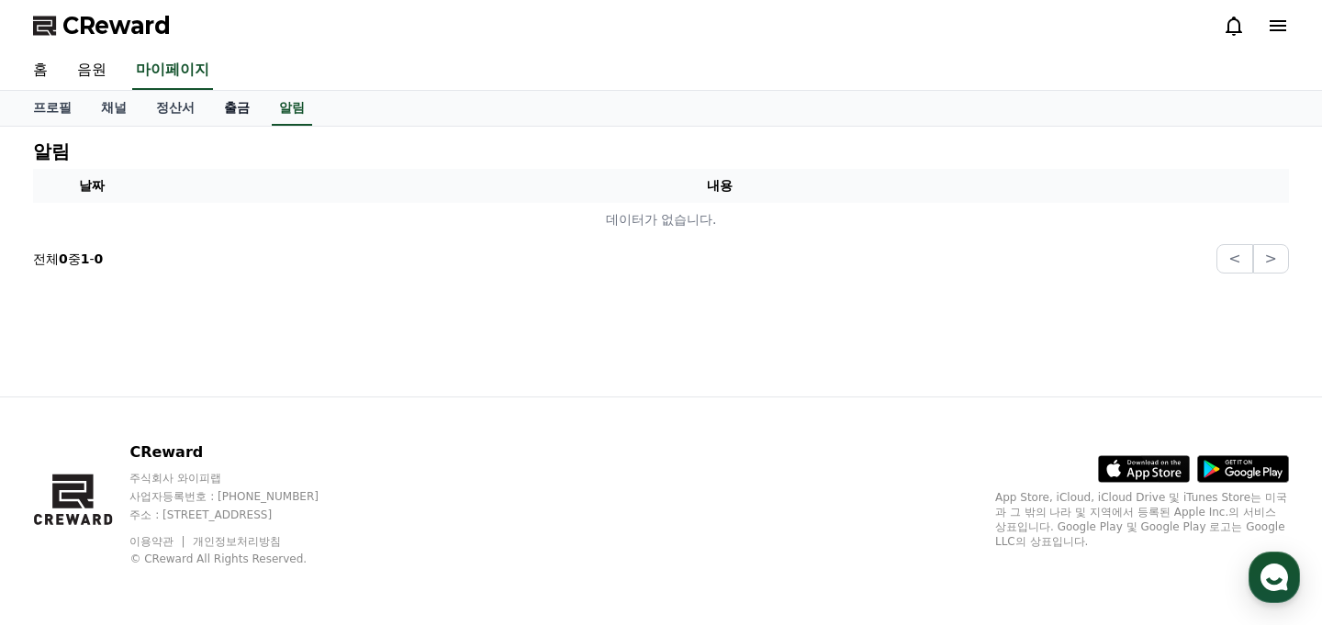
click at [246, 103] on link "출금" at bounding box center [236, 108] width 55 height 35
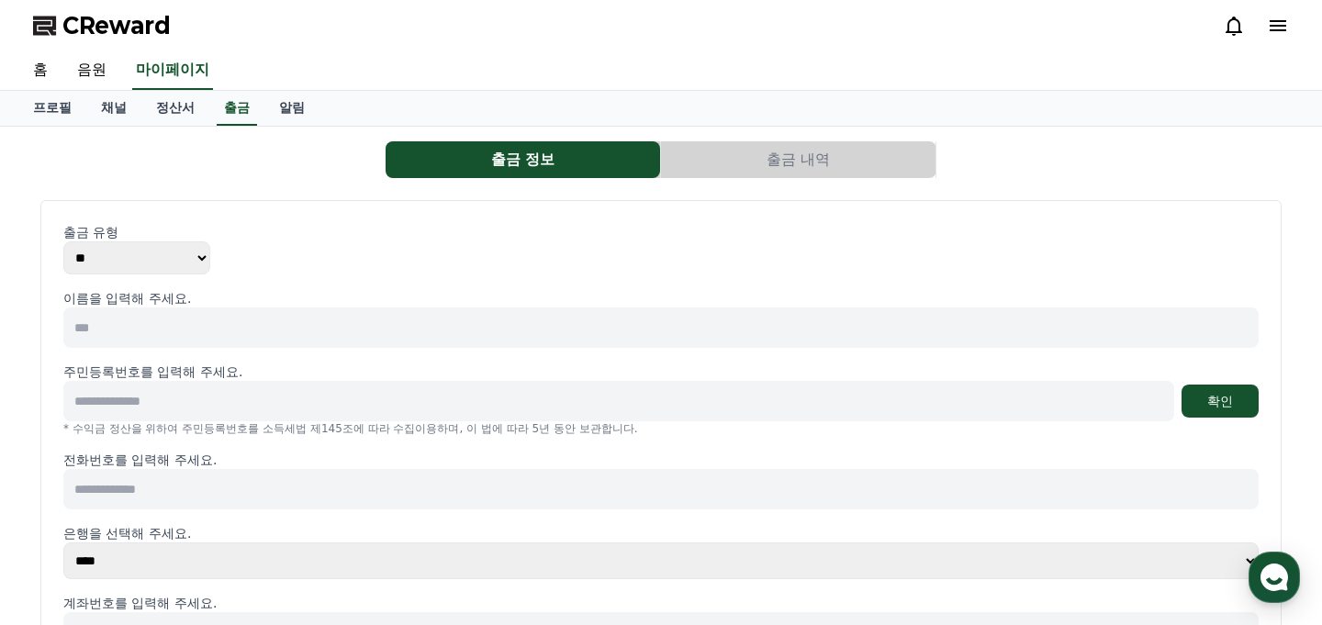
click at [1303, 30] on div "CReward" at bounding box center [661, 25] width 1322 height 51
click at [1287, 29] on icon at bounding box center [1278, 26] width 22 height 22
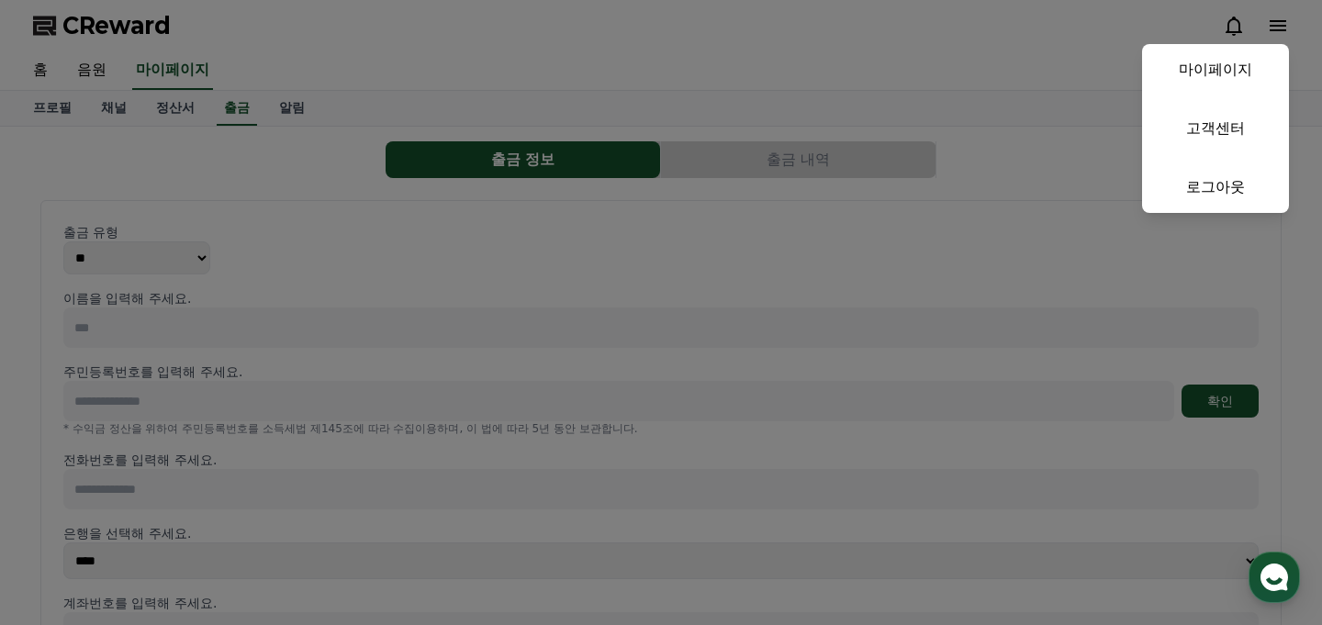
click at [264, 70] on button "close" at bounding box center [661, 312] width 1322 height 625
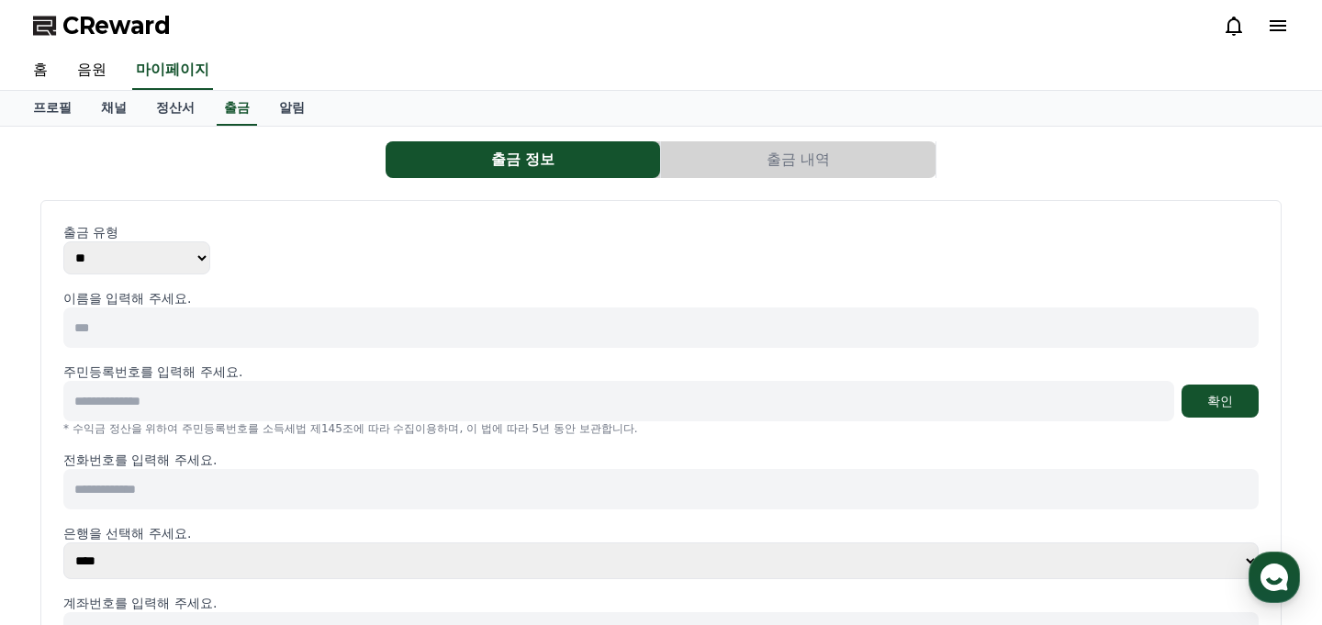
click at [137, 41] on div "CReward" at bounding box center [660, 25] width 1285 height 51
click at [137, 31] on span "CReward" at bounding box center [116, 25] width 108 height 29
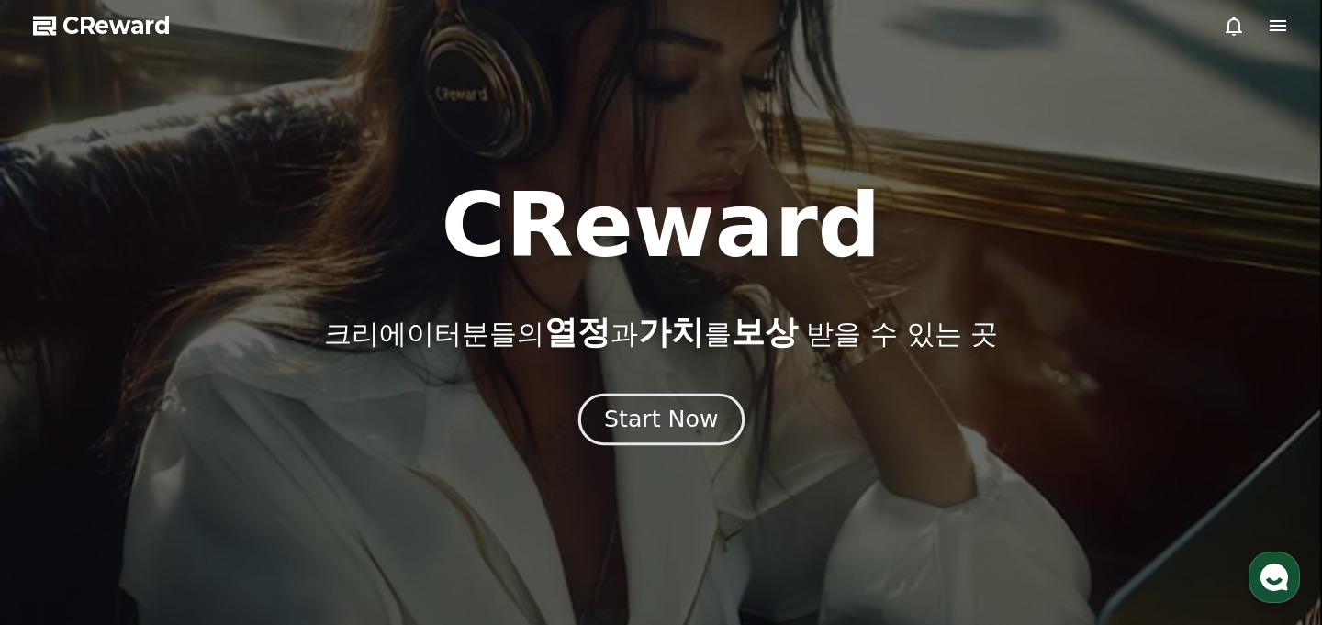
click at [665, 406] on div "Start Now" at bounding box center [661, 419] width 114 height 31
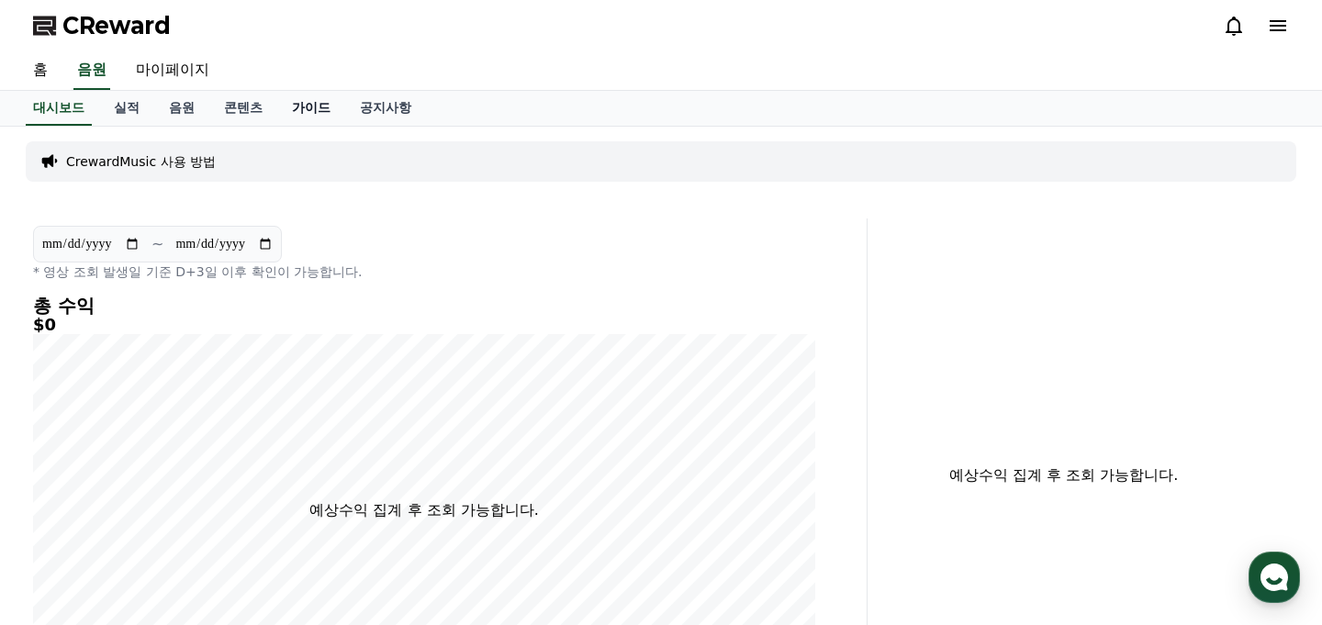
click at [304, 108] on link "가이드" at bounding box center [311, 108] width 68 height 35
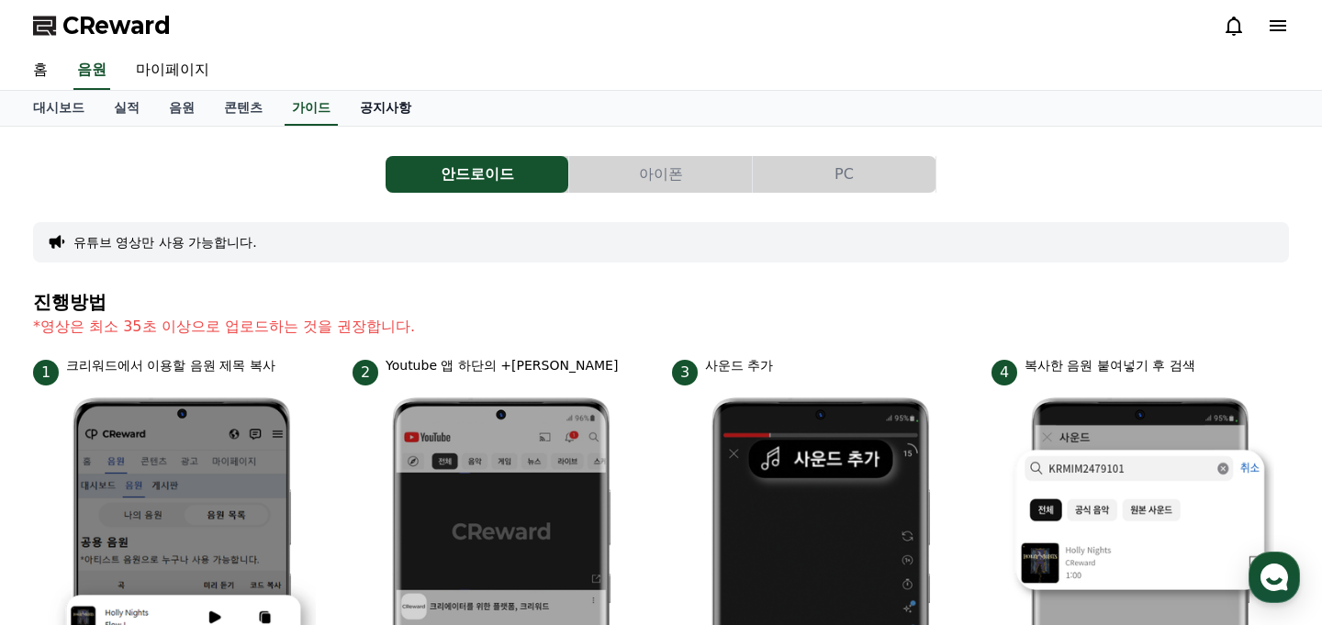
click at [355, 112] on link "공지사항" at bounding box center [385, 108] width 81 height 35
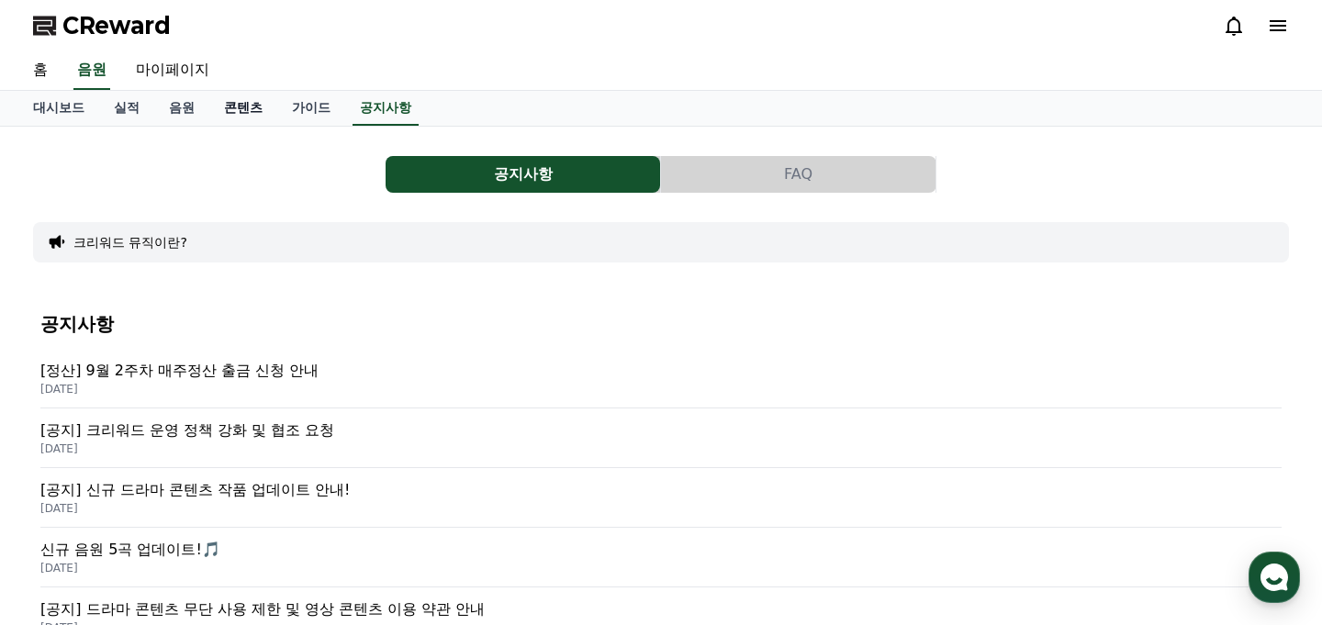
click at [233, 106] on link "콘텐츠" at bounding box center [243, 108] width 68 height 35
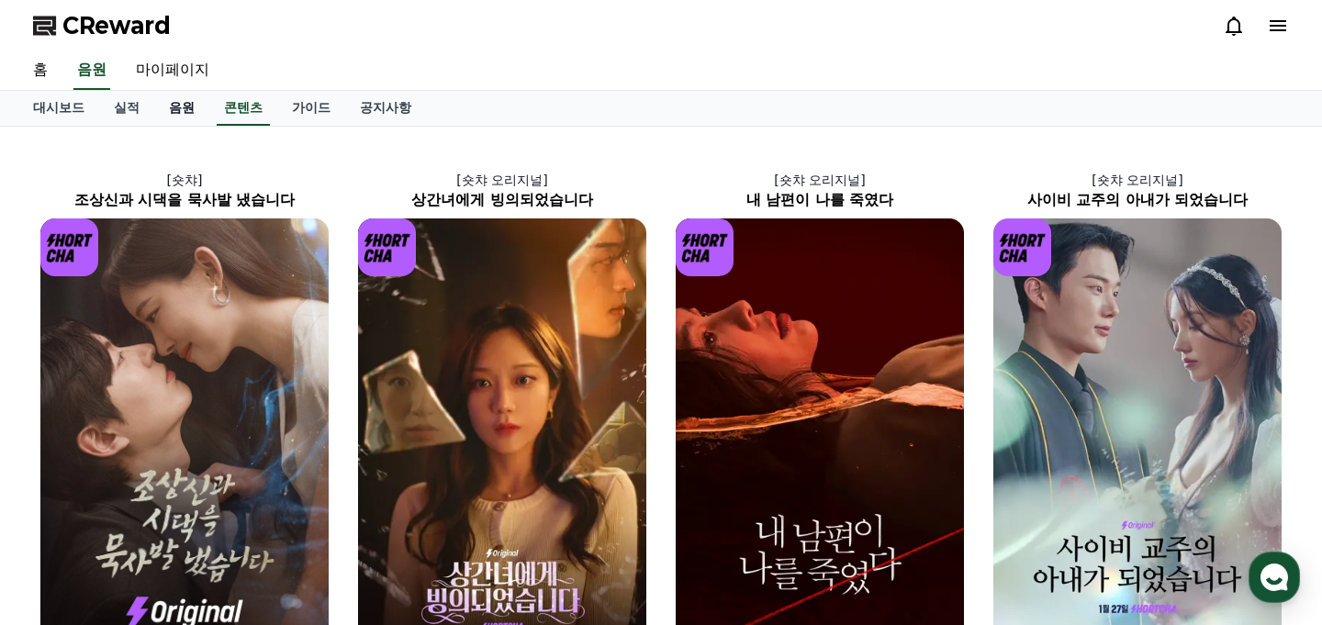
click at [173, 106] on link "음원" at bounding box center [181, 108] width 55 height 35
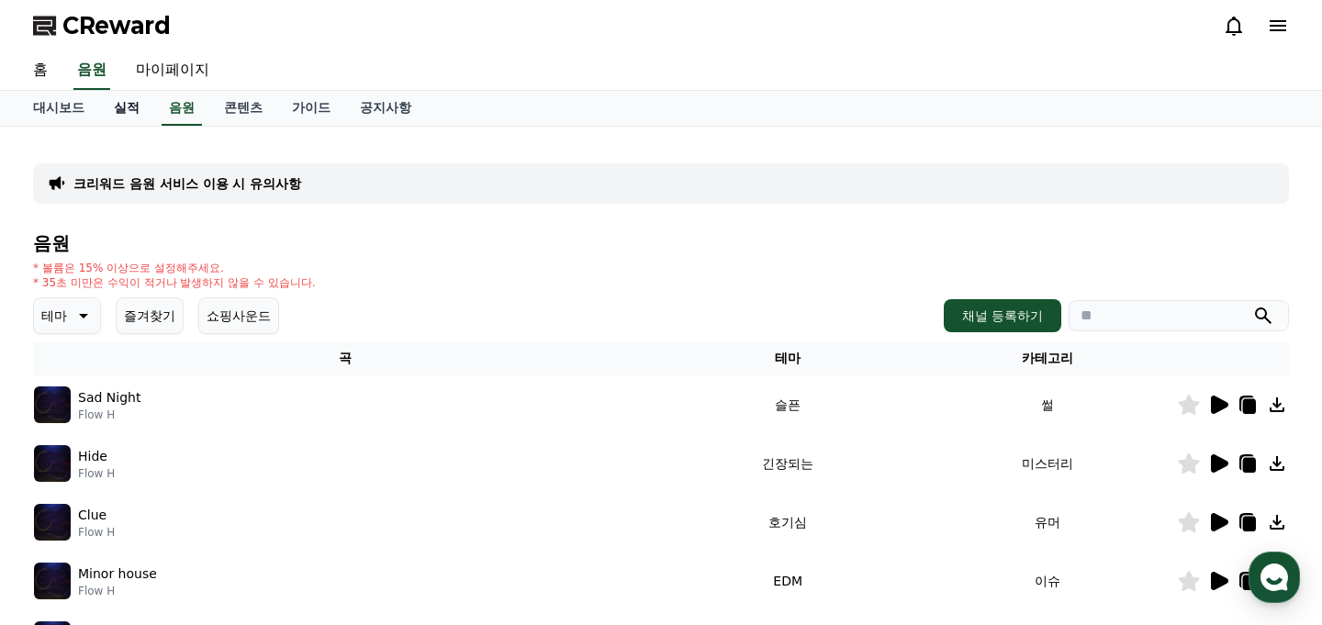
click at [120, 105] on link "실적" at bounding box center [126, 108] width 55 height 35
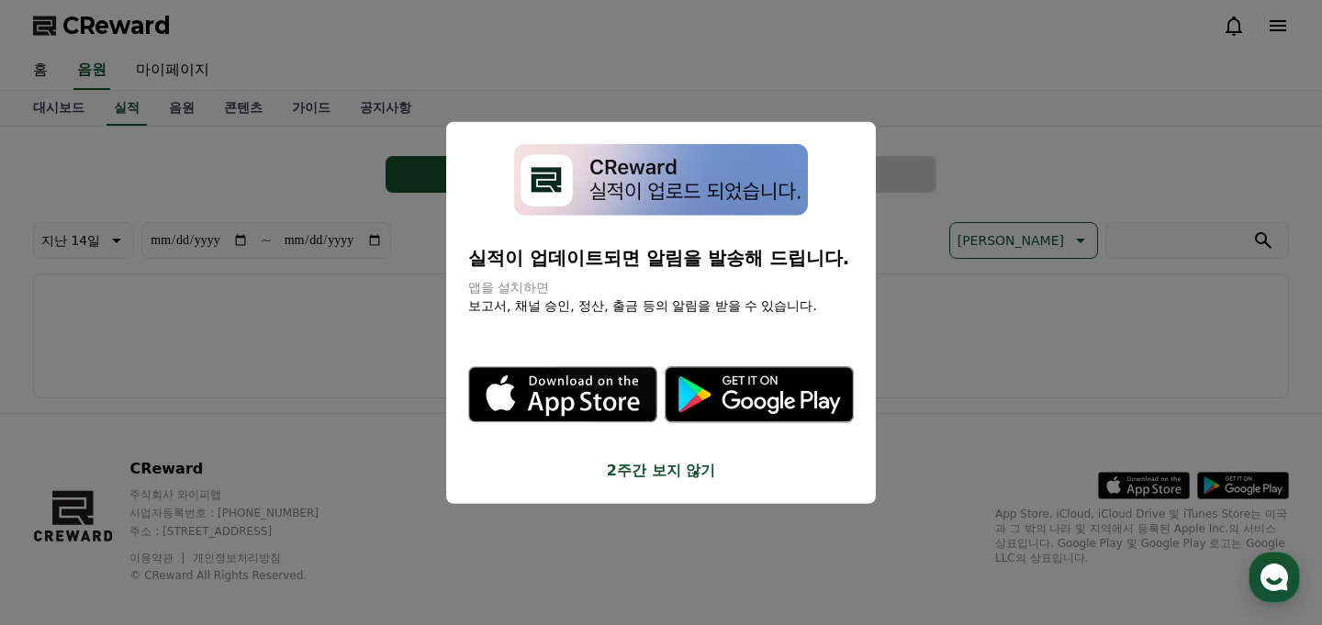
click at [164, 68] on button "close modal" at bounding box center [661, 312] width 1322 height 625
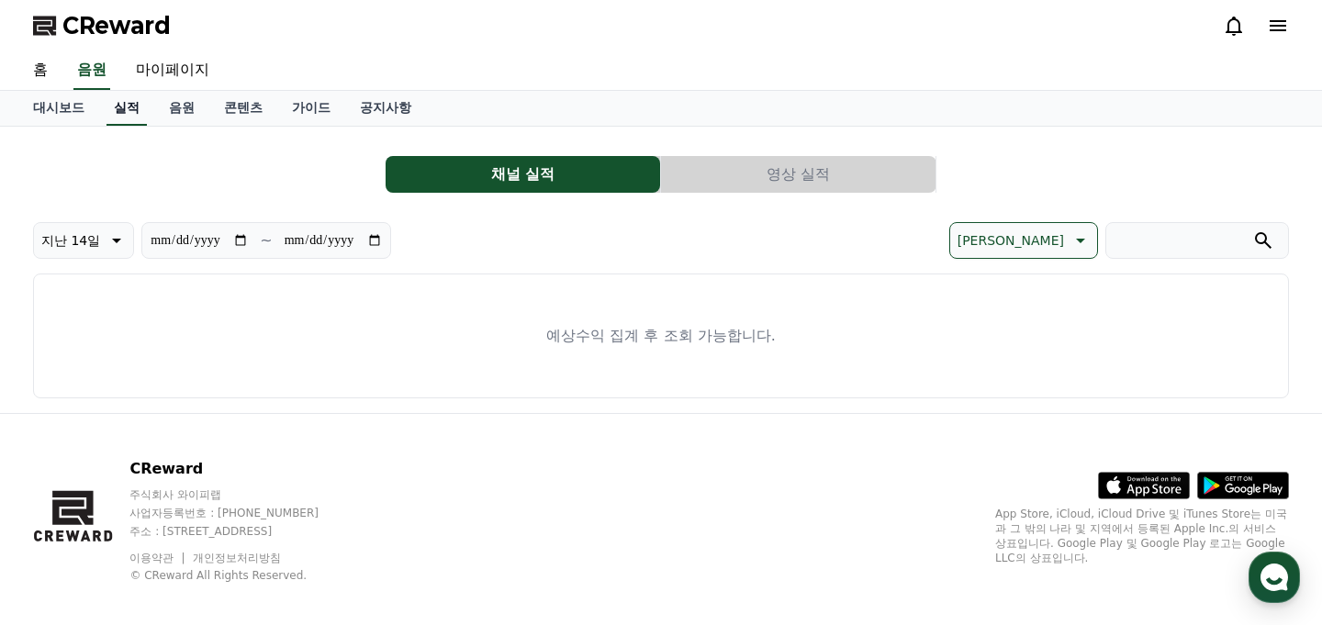
click at [129, 106] on link "실적" at bounding box center [126, 108] width 40 height 35
click at [154, 110] on link "음원" at bounding box center [181, 108] width 55 height 35
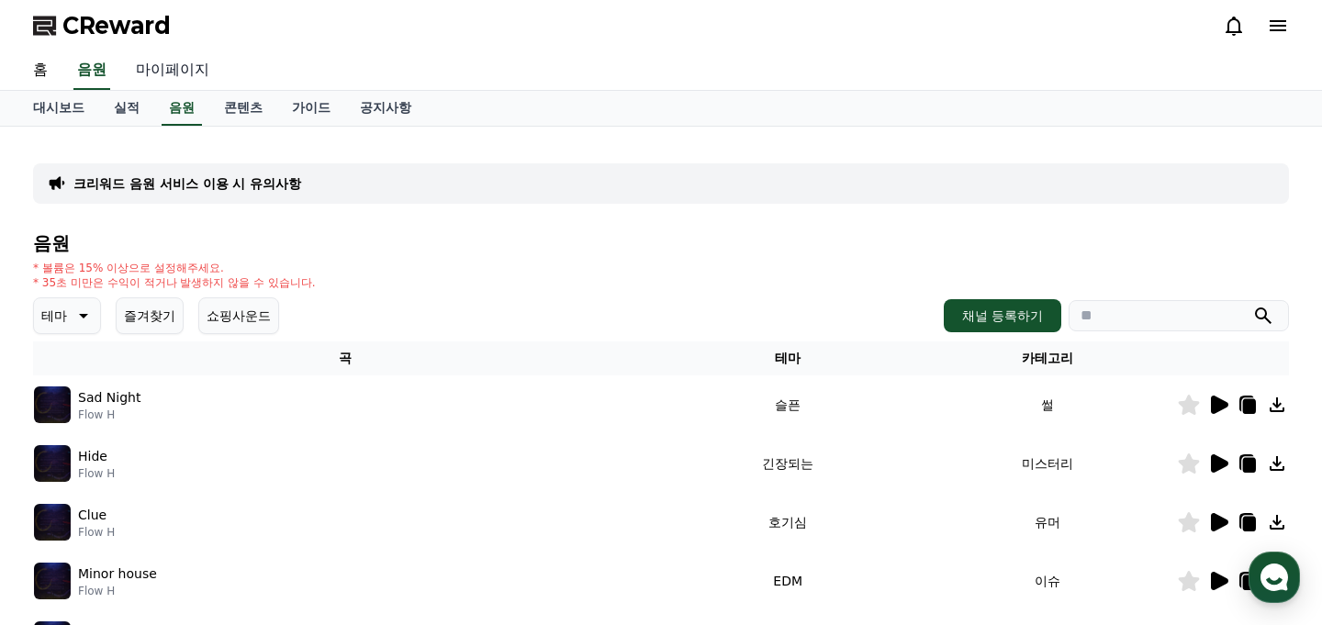
click at [176, 79] on link "마이페이지" at bounding box center [172, 70] width 103 height 39
select select "**********"
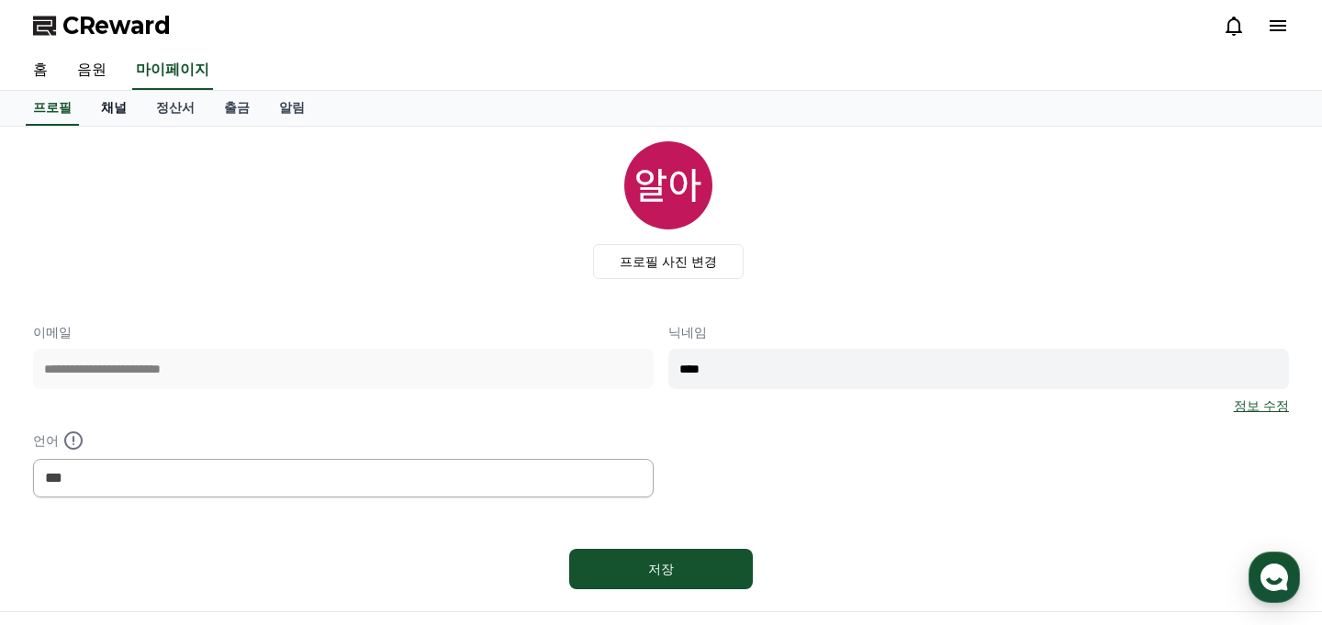
click at [102, 106] on link "채널" at bounding box center [113, 108] width 55 height 35
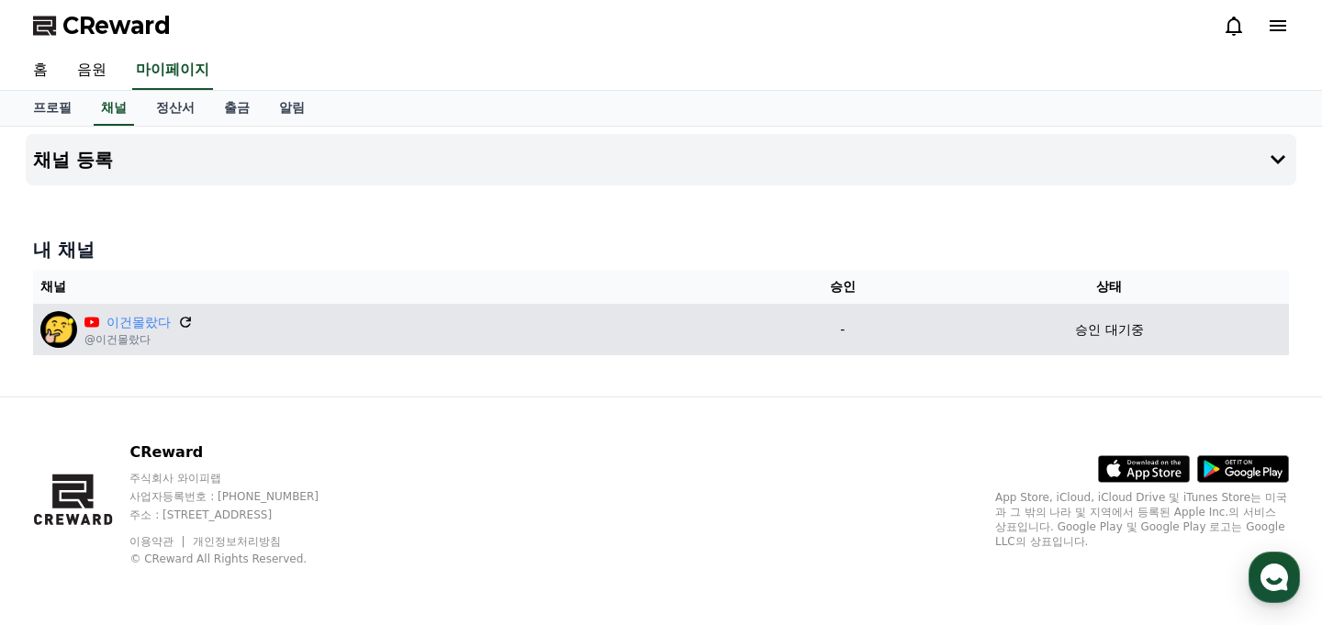
click at [177, 322] on icon at bounding box center [185, 322] width 17 height 17
click at [1098, 347] on td "승인 대기중" at bounding box center [1109, 329] width 359 height 51
click at [1098, 331] on p "승인 대기중" at bounding box center [1109, 329] width 68 height 19
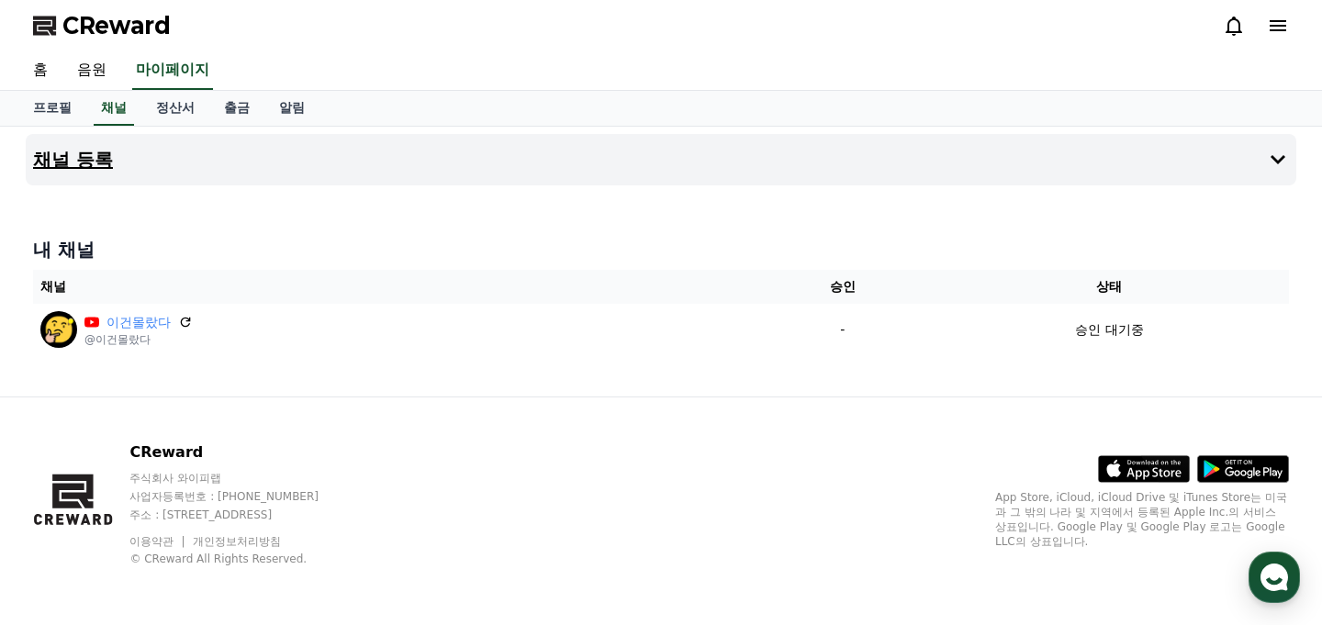
click at [1273, 150] on icon at bounding box center [1278, 160] width 22 height 22
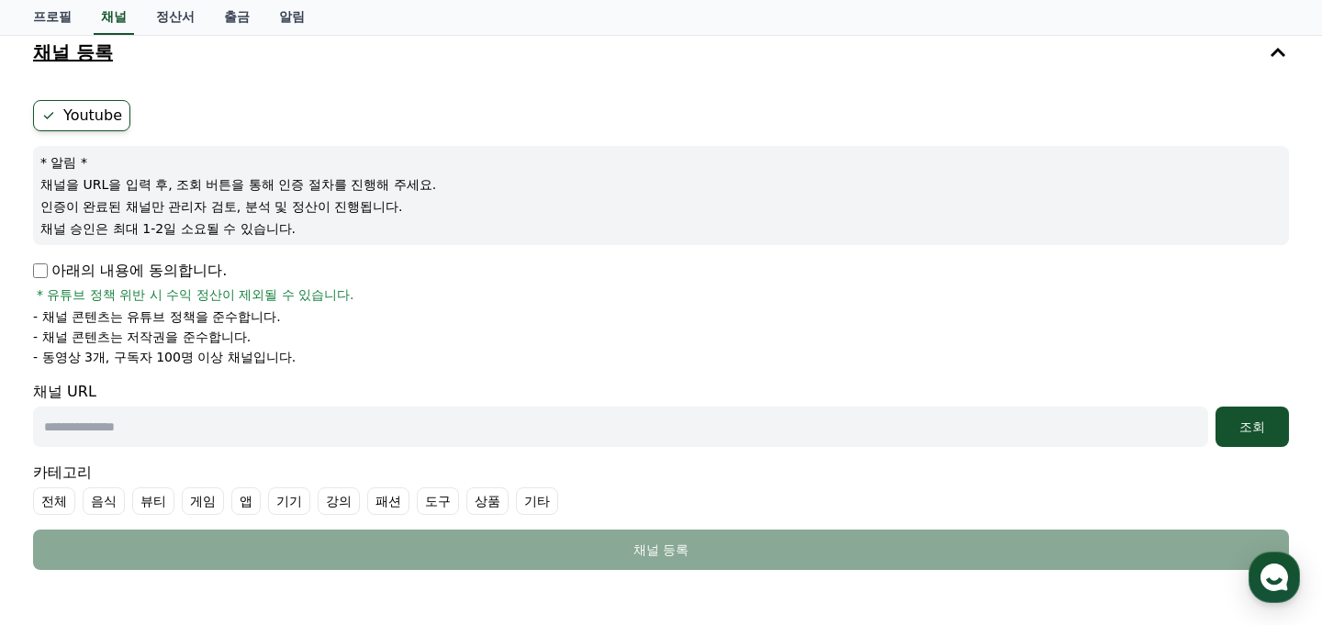
scroll to position [108, 0]
click at [105, 123] on label "Youtube" at bounding box center [81, 114] width 97 height 31
click at [87, 117] on label "Youtube" at bounding box center [81, 114] width 97 height 31
click at [88, 430] on input "text" at bounding box center [620, 426] width 1175 height 40
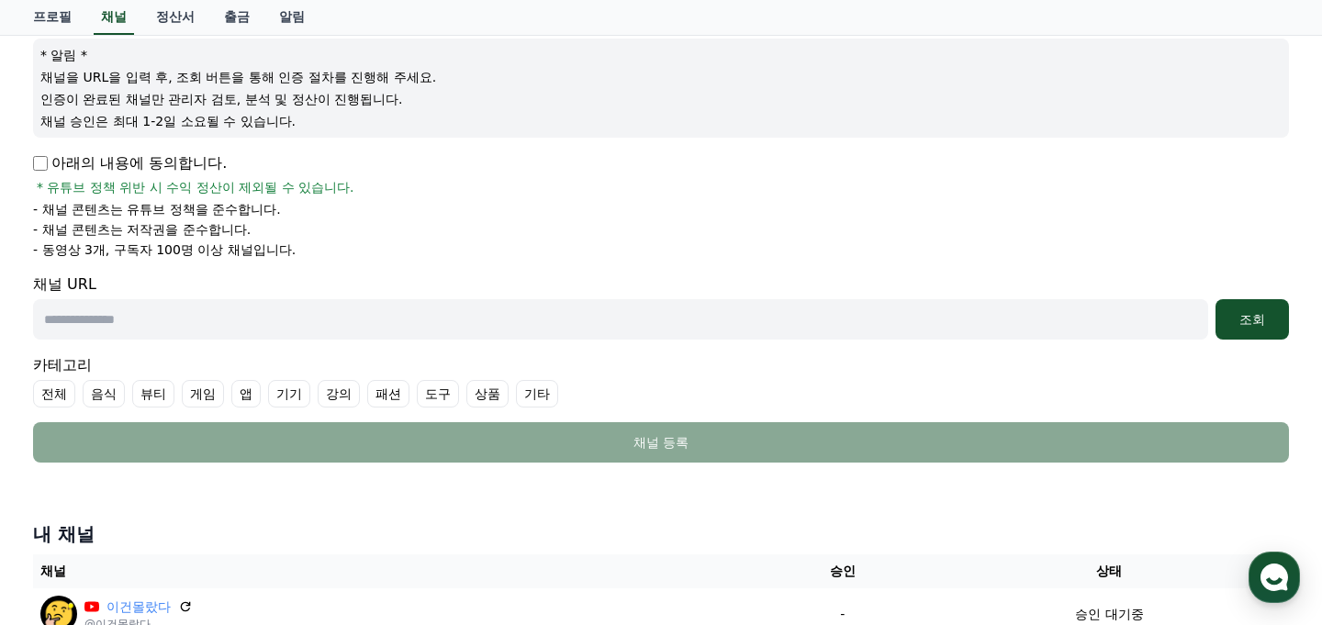
scroll to position [385, 0]
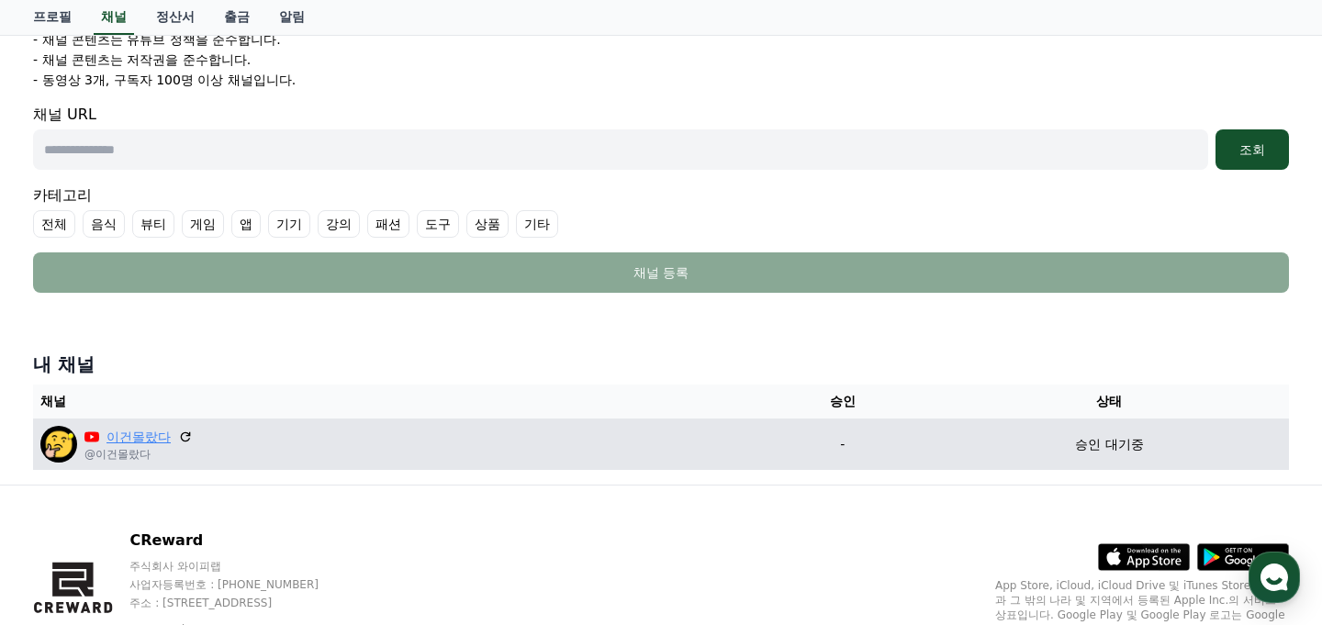
click at [114, 438] on link "이건몰랐다" at bounding box center [138, 437] width 64 height 19
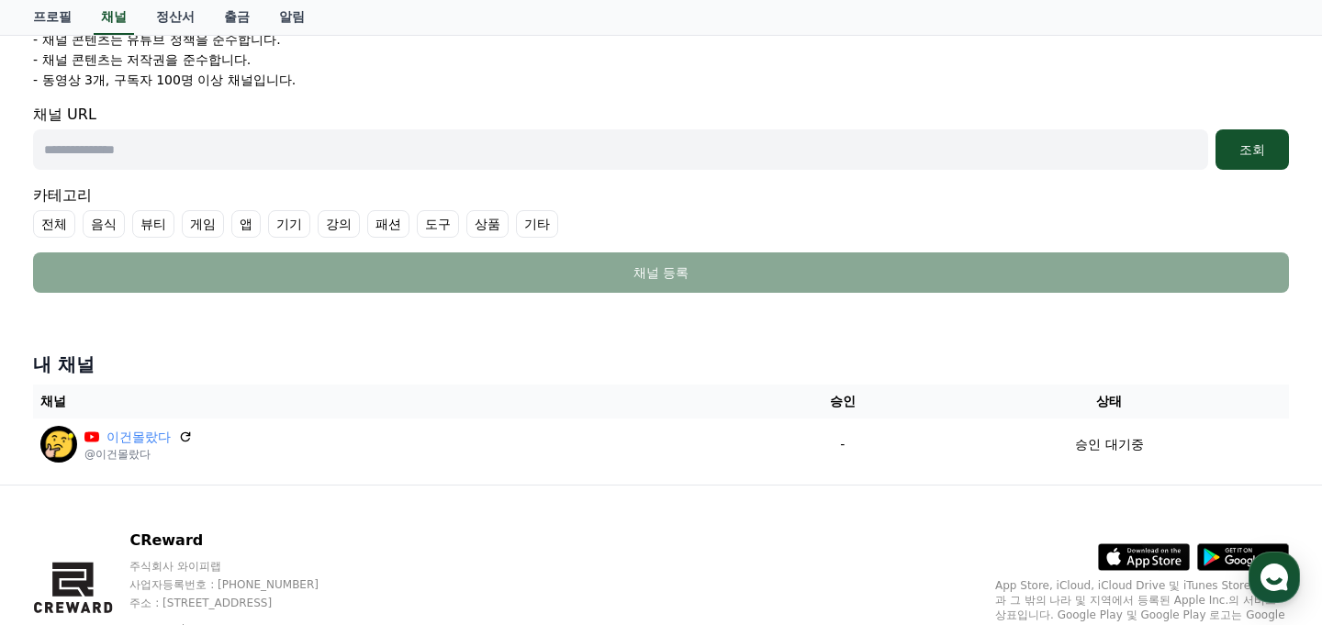
click at [462, 164] on input "text" at bounding box center [620, 149] width 1175 height 40
paste input "**********"
type input "**********"
click at [1224, 138] on button "조회" at bounding box center [1251, 149] width 73 height 40
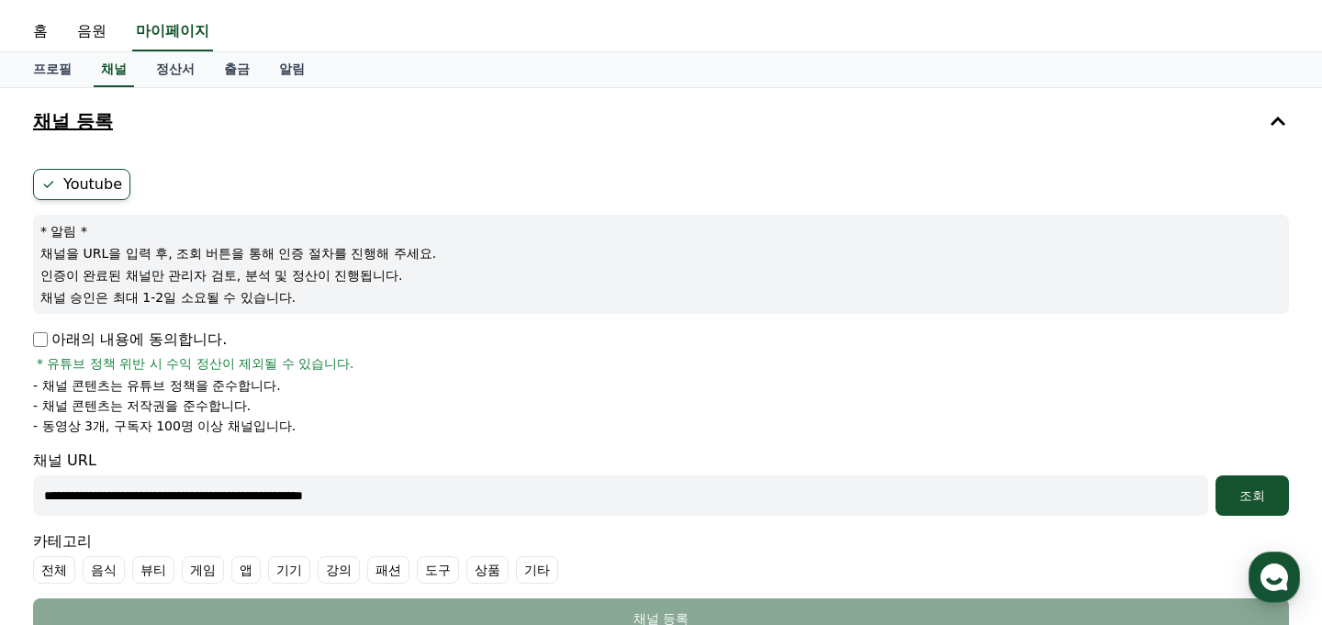
scroll to position [0, 0]
